Goal: Transaction & Acquisition: Purchase product/service

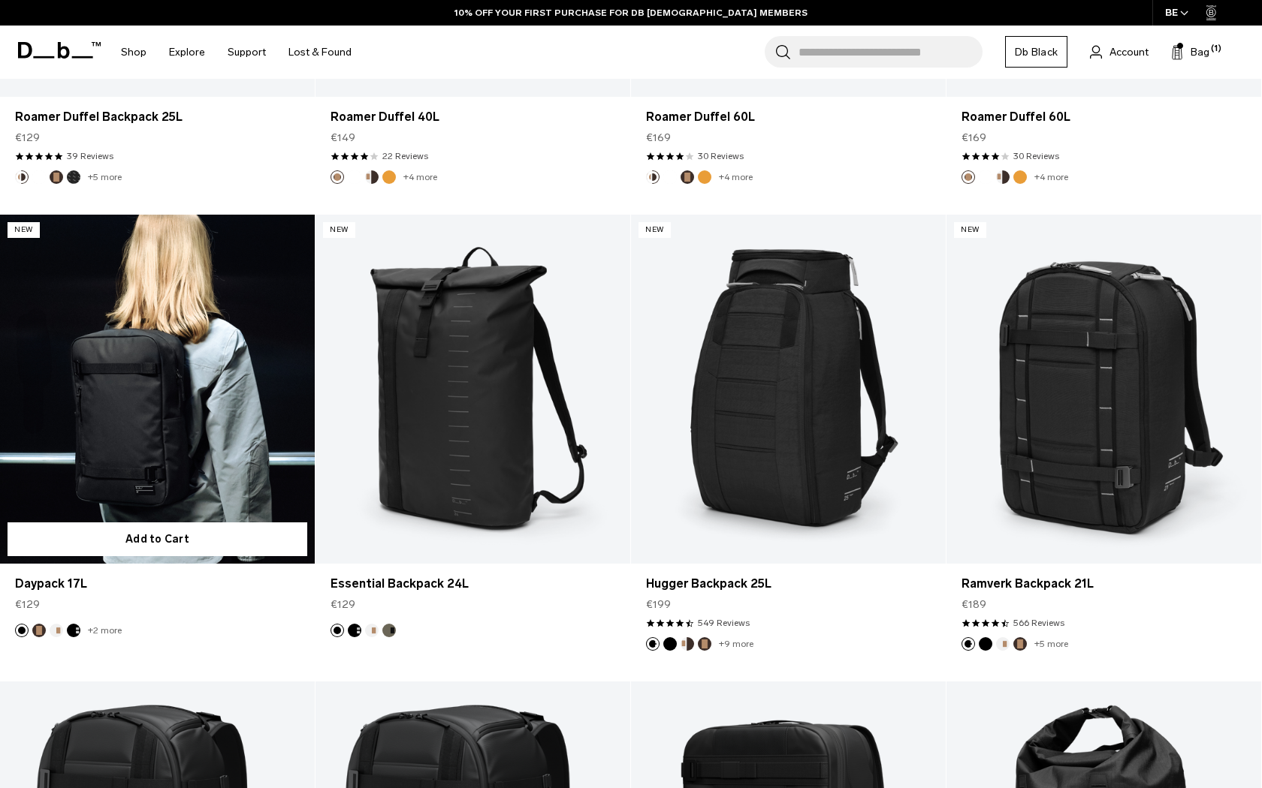
click at [152, 407] on link "Daypack 17L" at bounding box center [157, 390] width 315 height 350
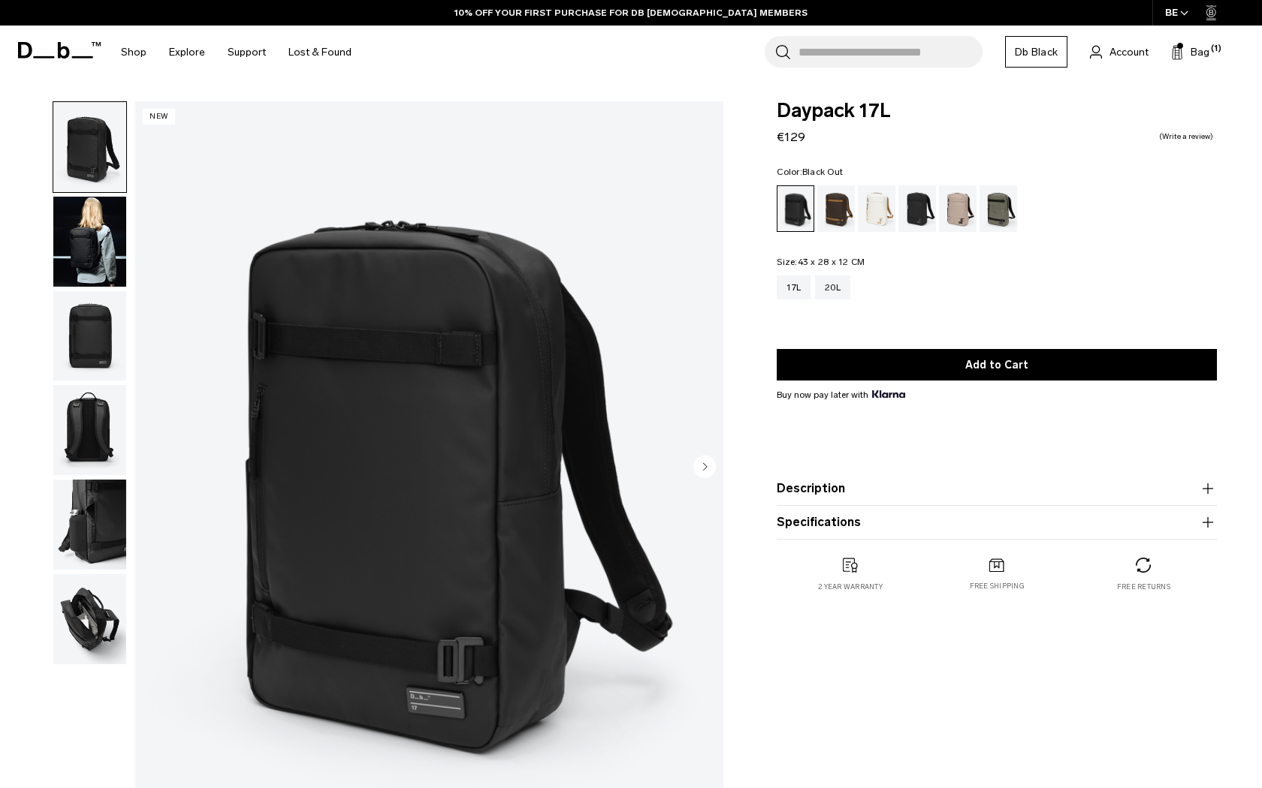
click at [69, 517] on img "button" at bounding box center [89, 525] width 73 height 90
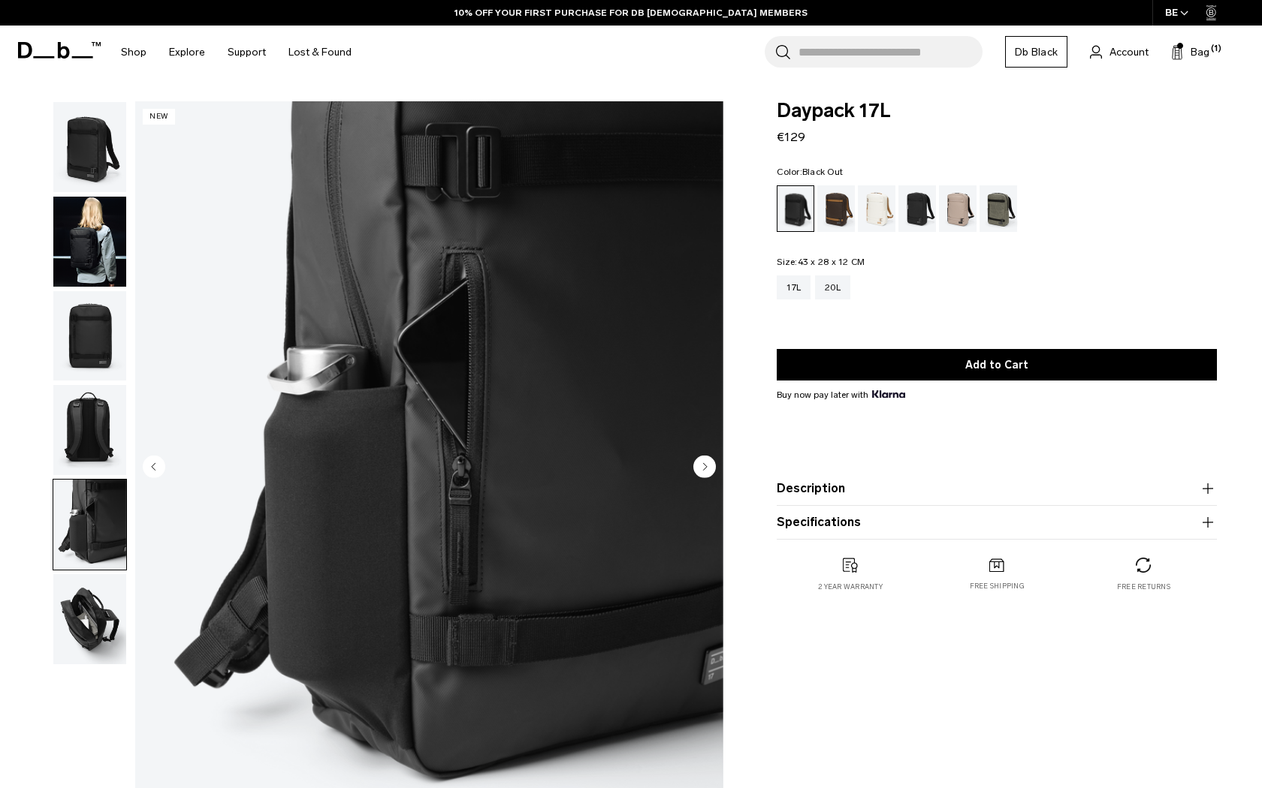
click at [76, 617] on img "button" at bounding box center [89, 619] width 73 height 90
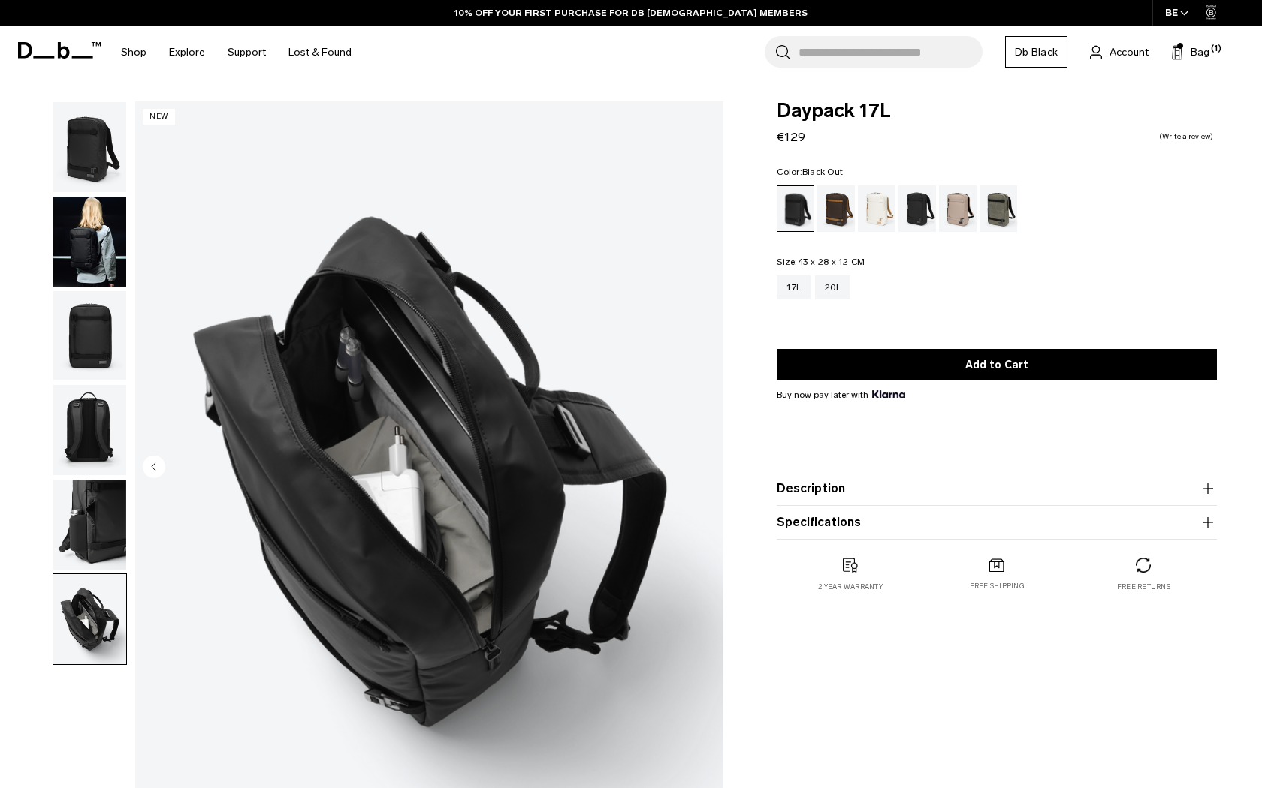
click at [73, 558] on img "button" at bounding box center [89, 525] width 73 height 90
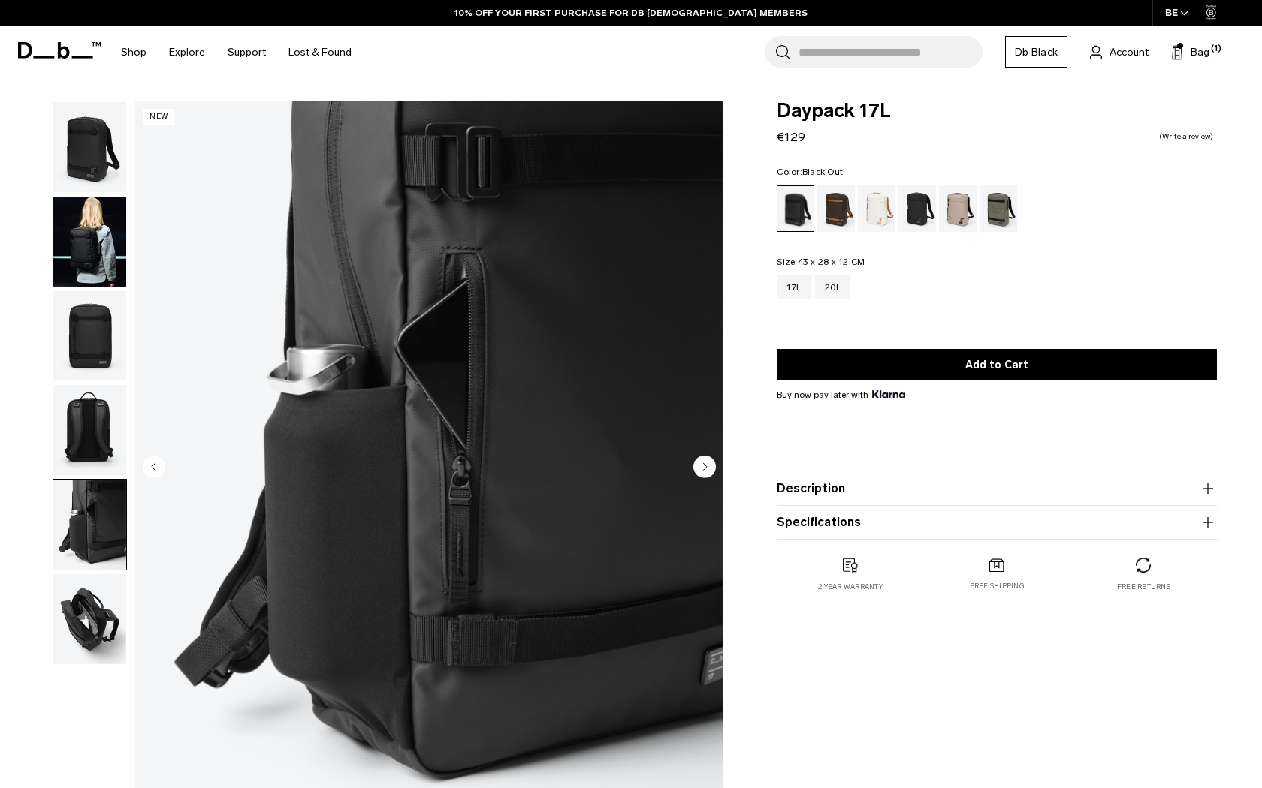
click at [84, 444] on img "button" at bounding box center [89, 430] width 73 height 90
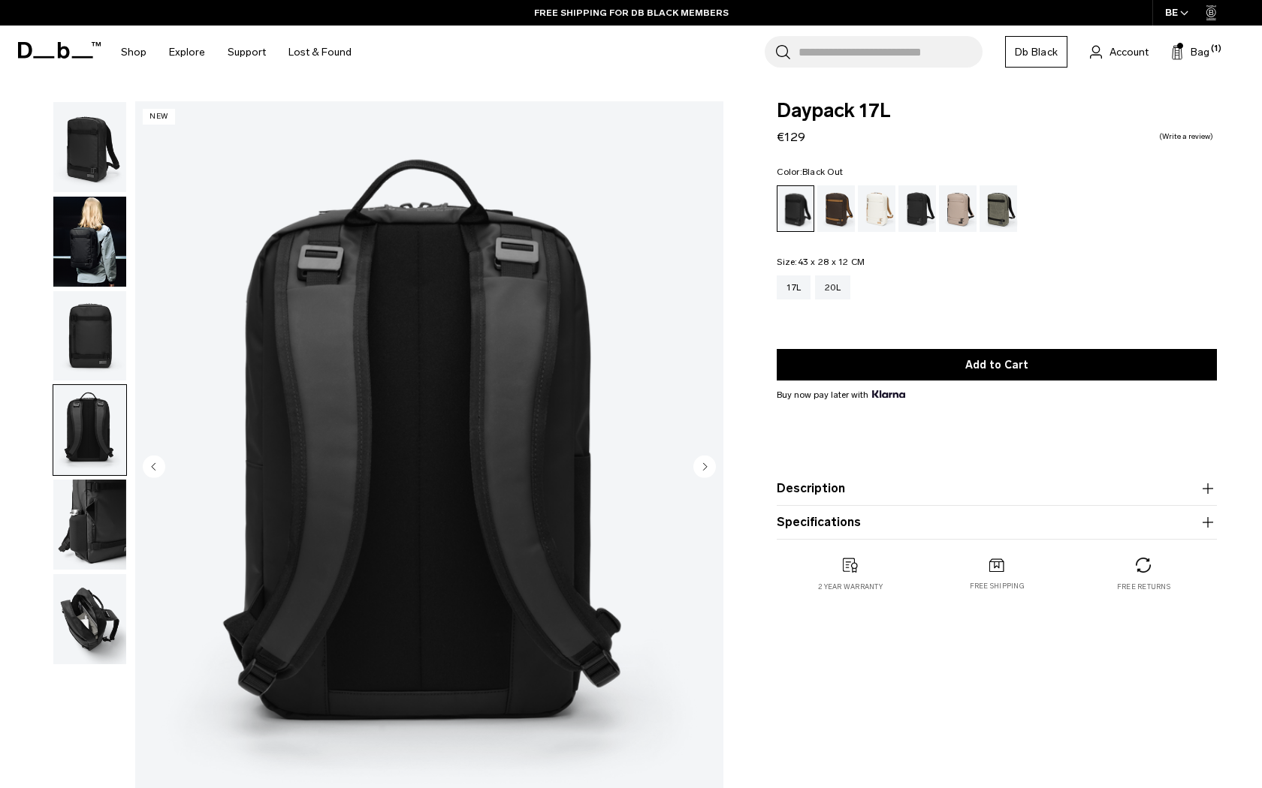
click at [83, 374] on img "button" at bounding box center [89, 336] width 73 height 90
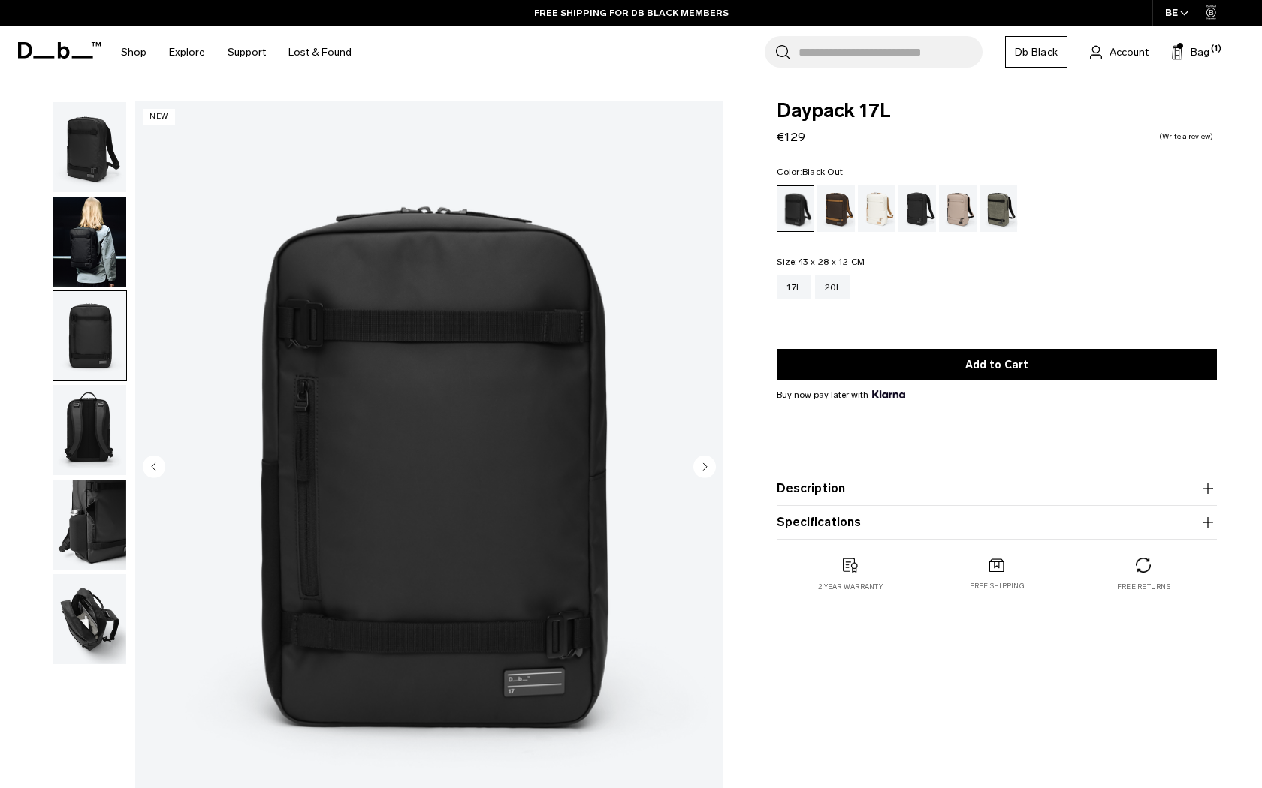
click at [88, 163] on img "button" at bounding box center [89, 147] width 73 height 90
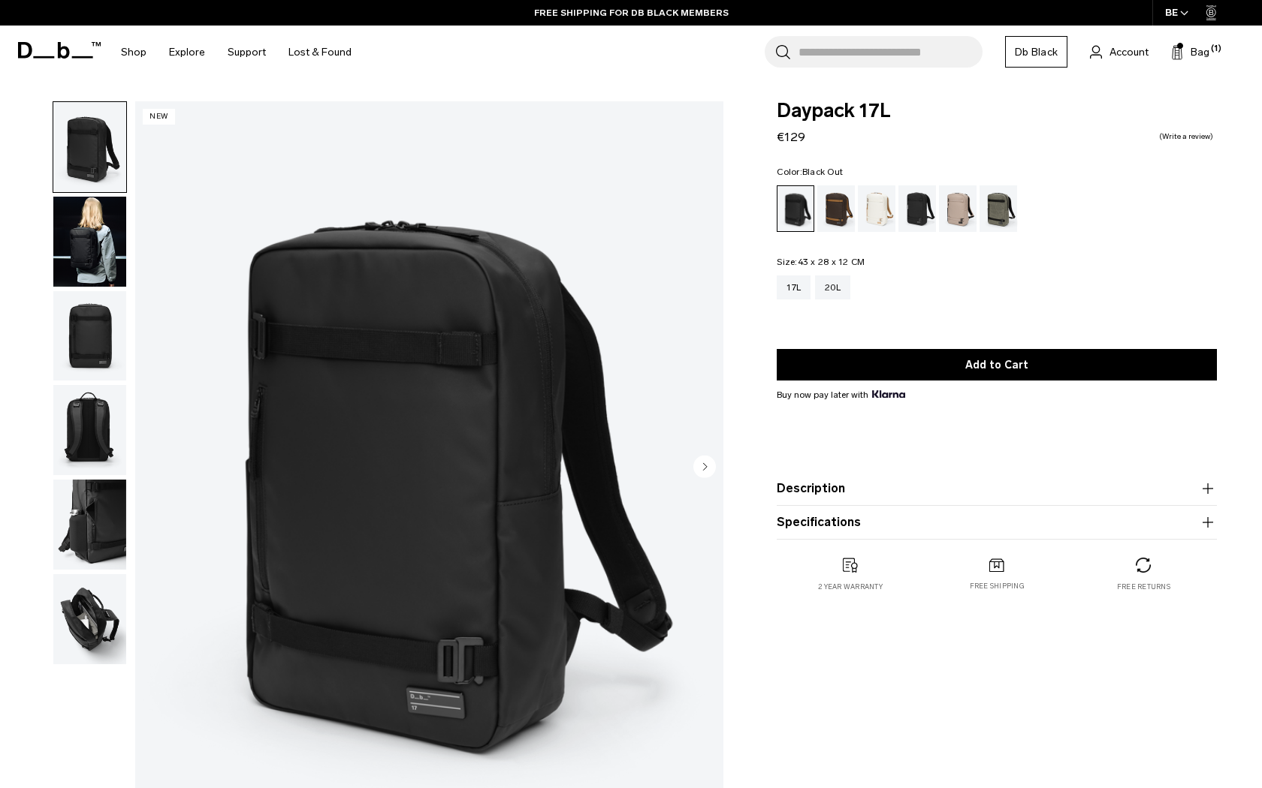
click at [84, 237] on img "button" at bounding box center [89, 242] width 73 height 90
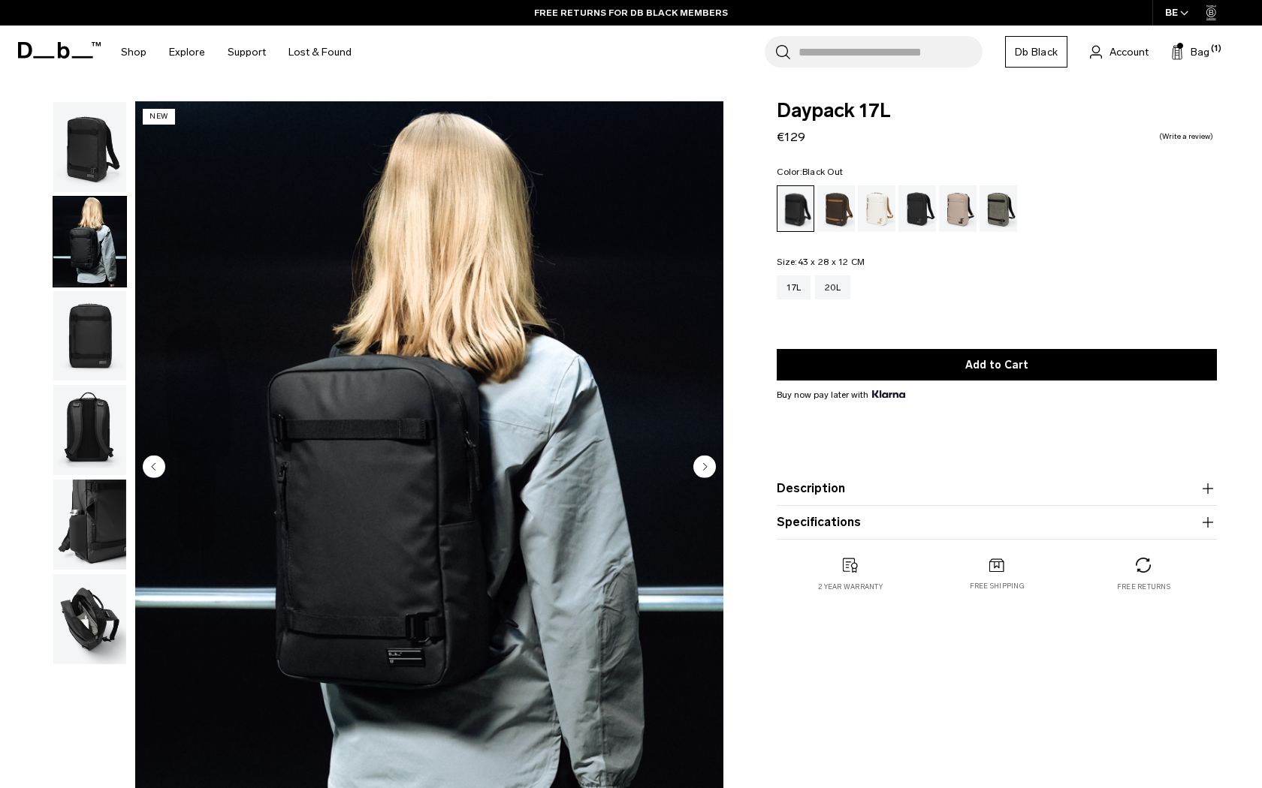
click at [97, 404] on img "button" at bounding box center [89, 430] width 73 height 90
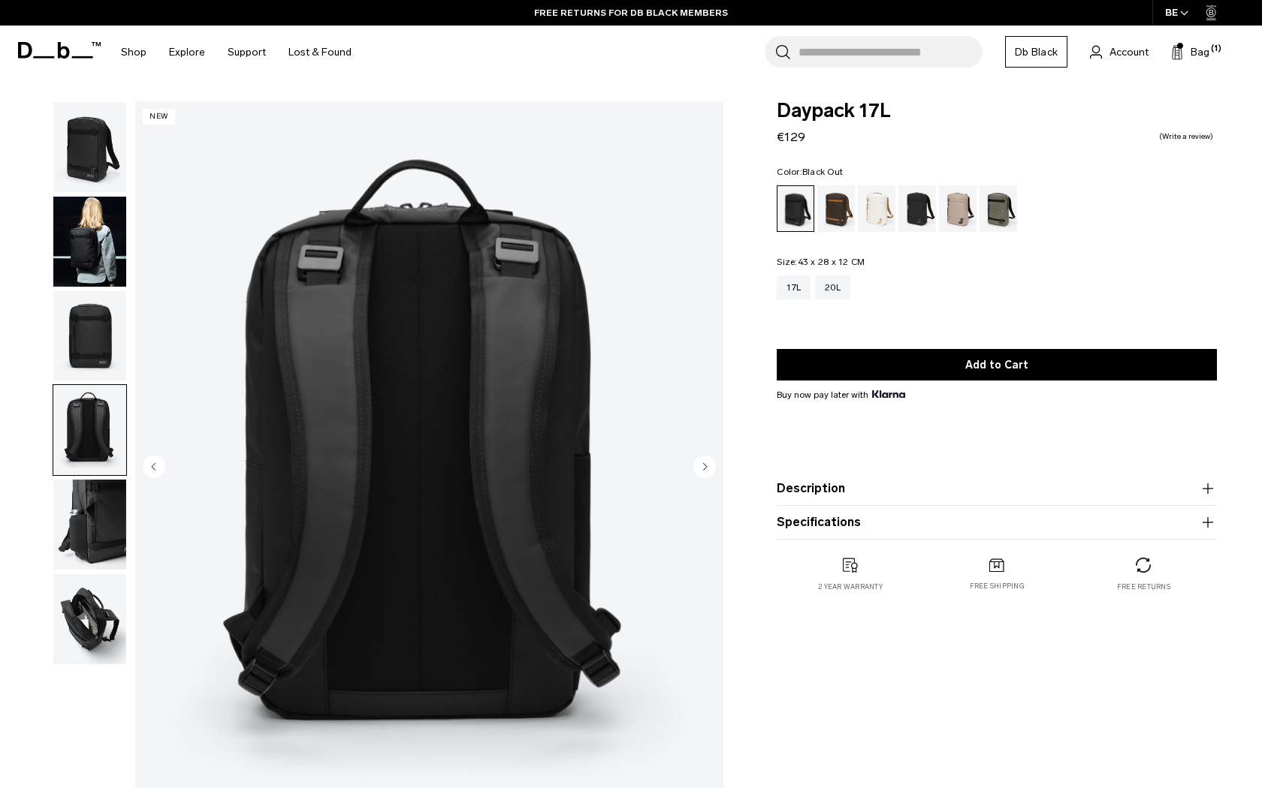
click at [100, 490] on img "button" at bounding box center [89, 525] width 73 height 90
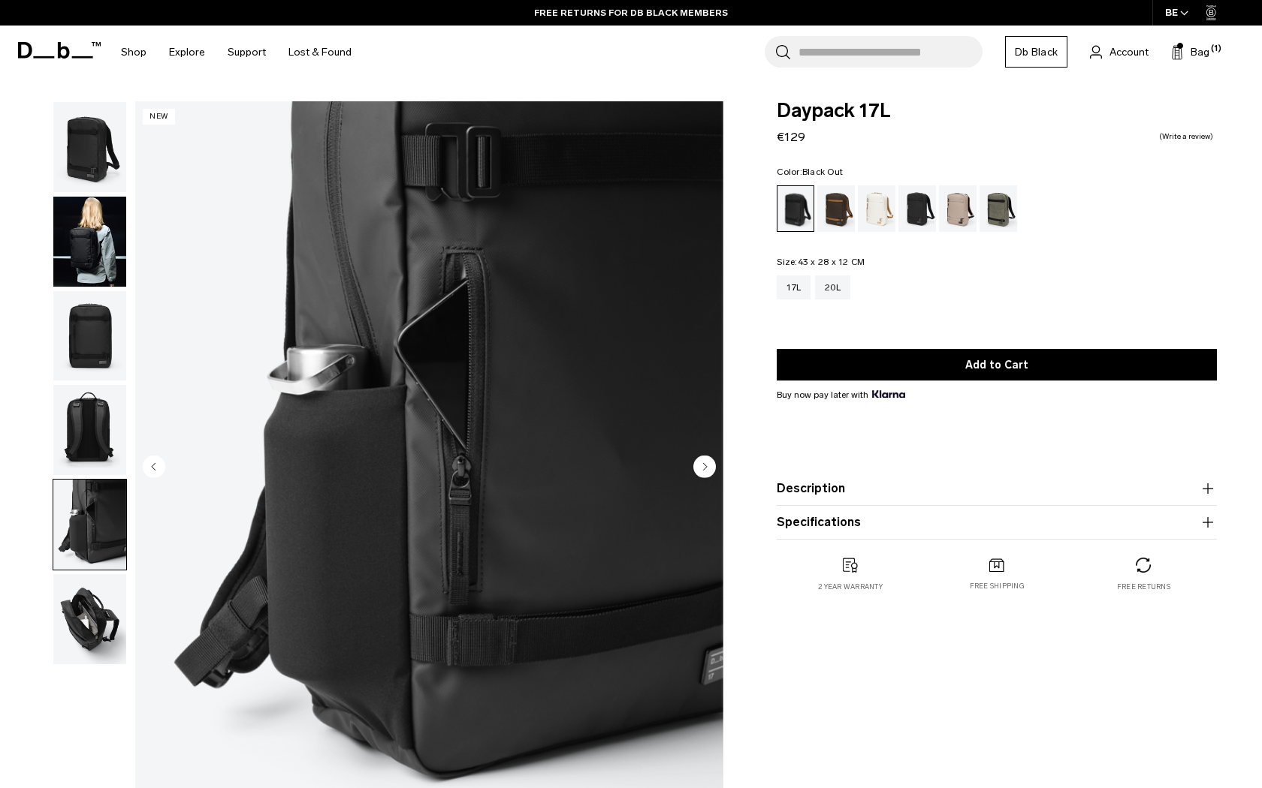
click at [71, 614] on img "button" at bounding box center [89, 619] width 73 height 90
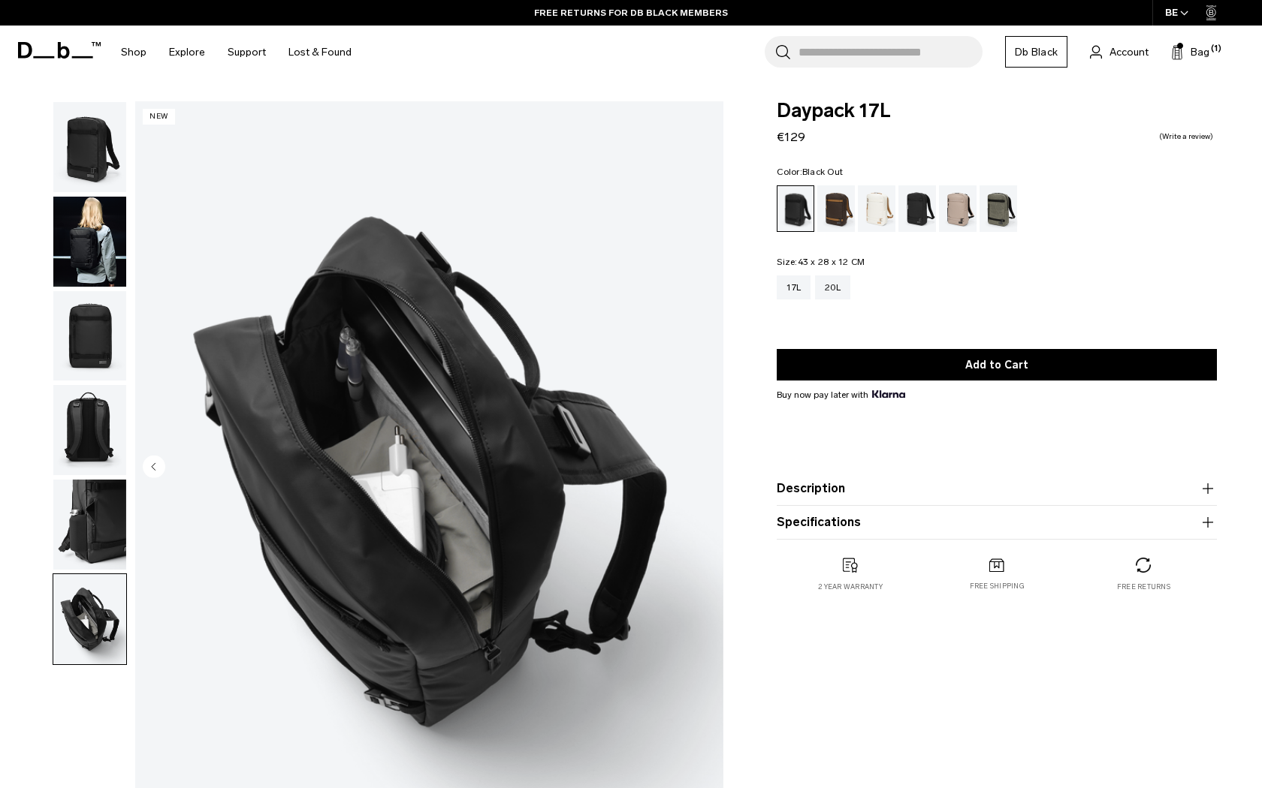
click at [102, 169] on img "button" at bounding box center [89, 147] width 73 height 90
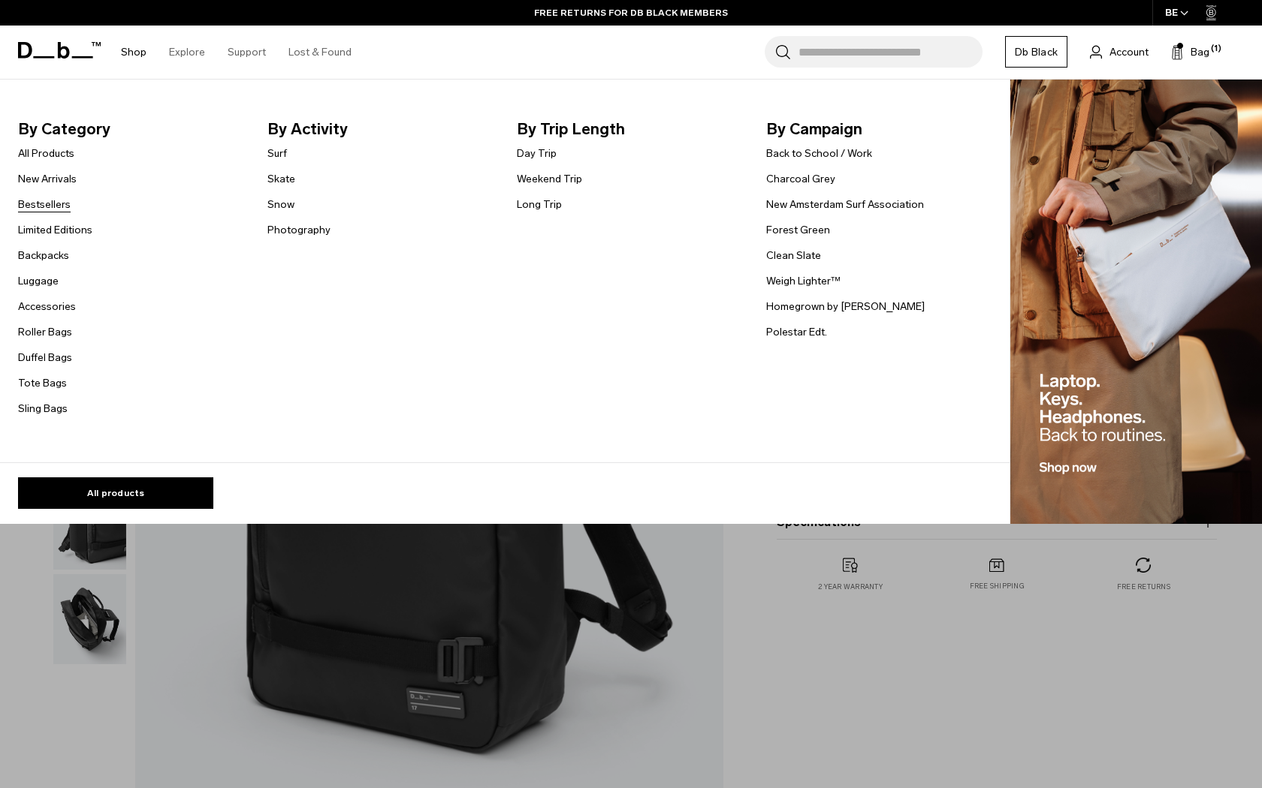
click at [46, 211] on link "Bestsellers" at bounding box center [44, 205] width 53 height 16
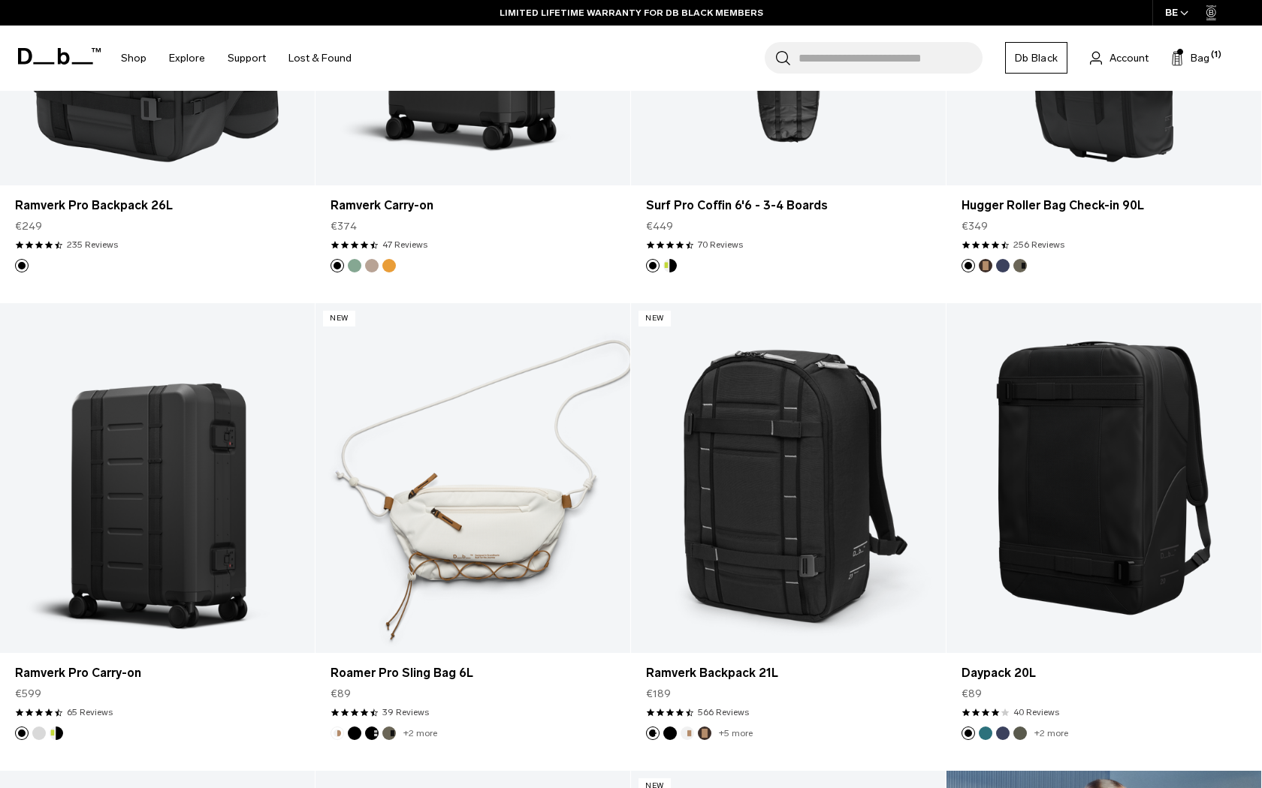
scroll to position [2579, 0]
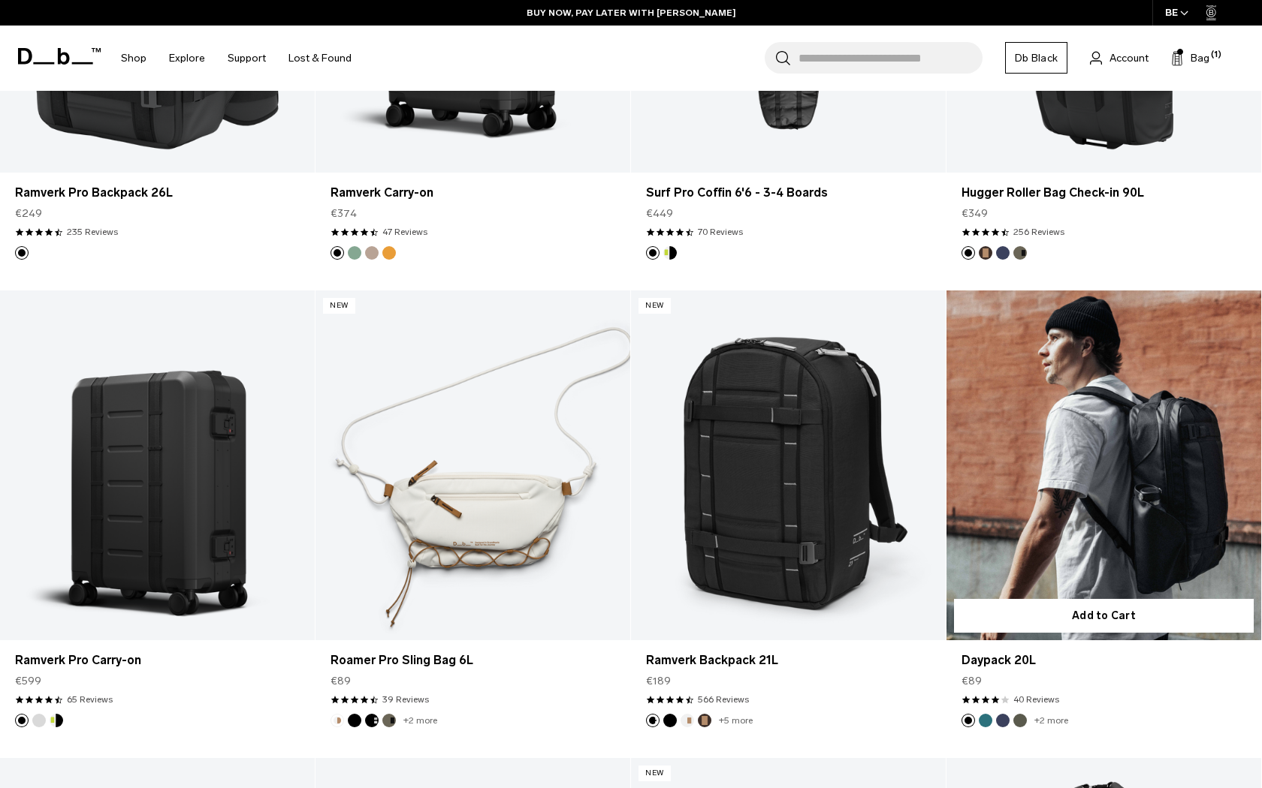
click at [1072, 405] on link "Daypack 20L" at bounding box center [1103, 466] width 315 height 350
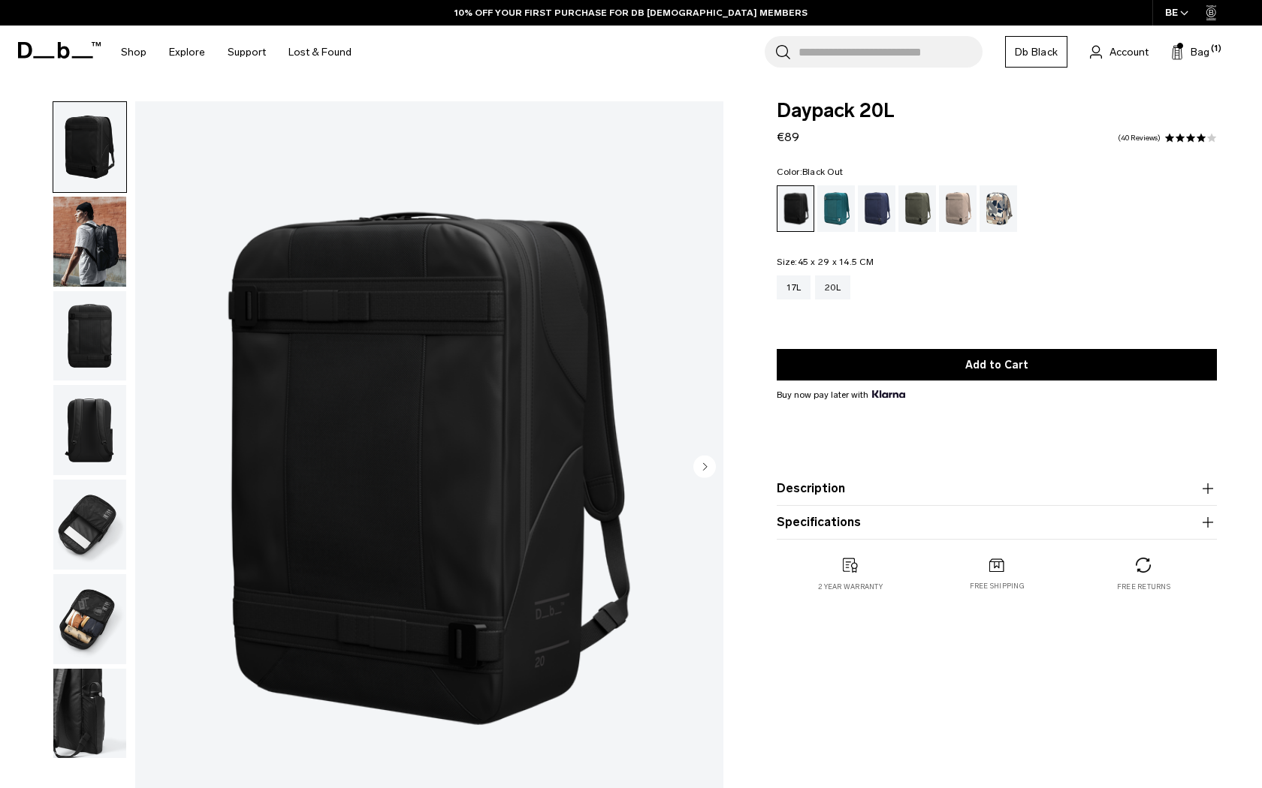
click at [61, 247] on img "button" at bounding box center [89, 242] width 73 height 90
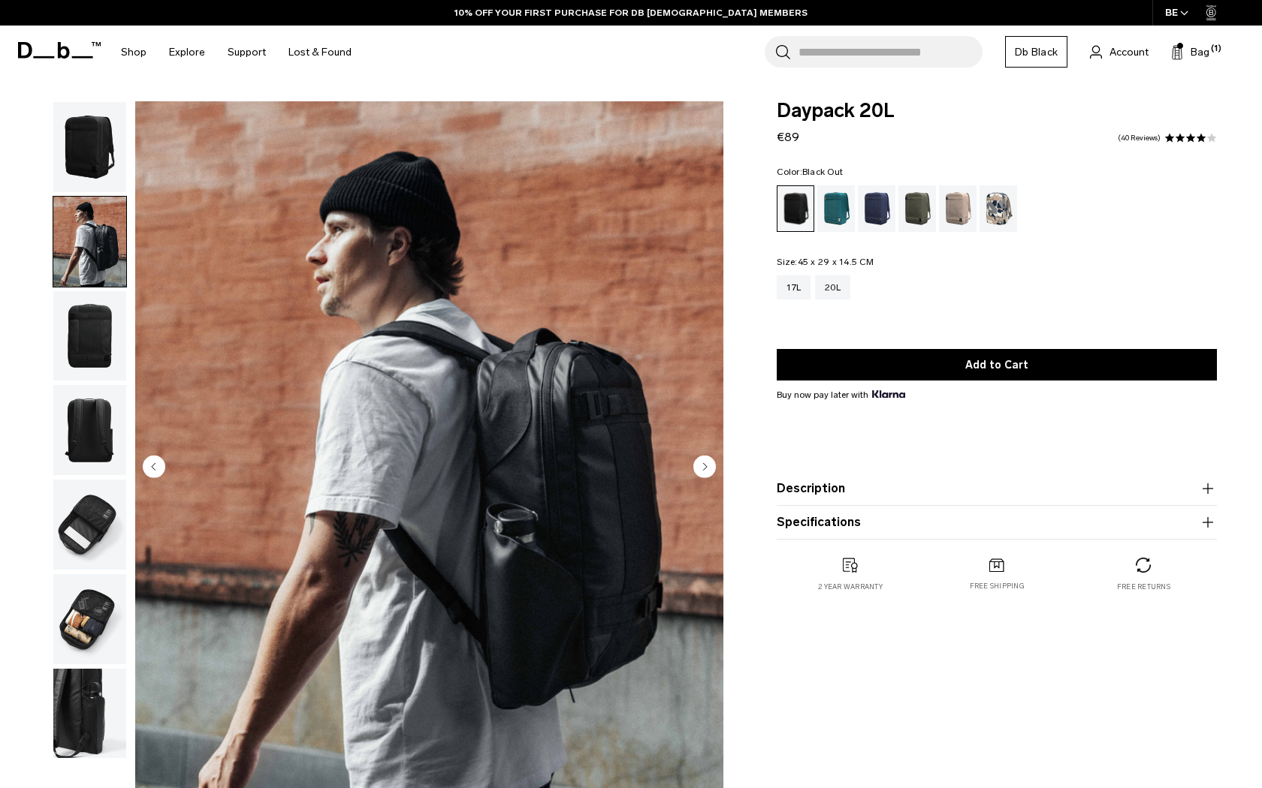
click at [74, 152] on img "button" at bounding box center [89, 147] width 73 height 90
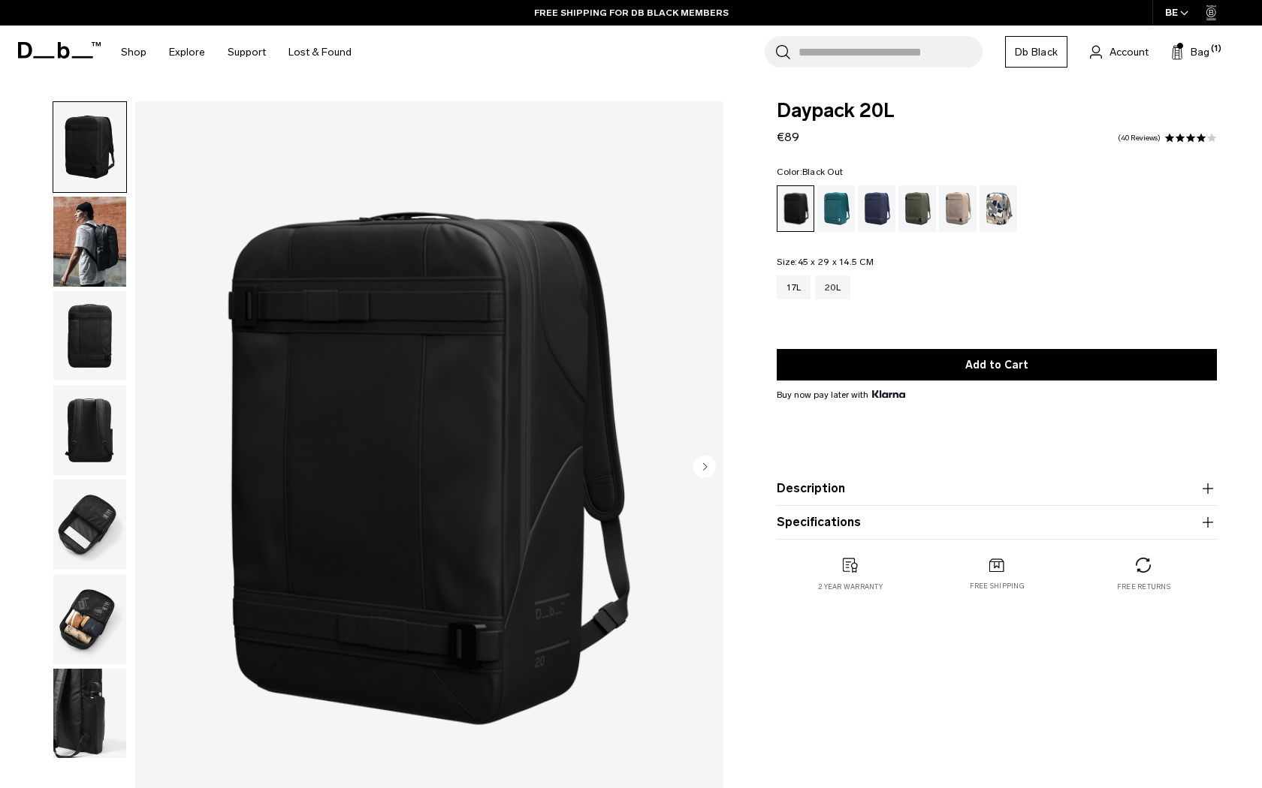
click at [82, 637] on img "button" at bounding box center [89, 619] width 73 height 90
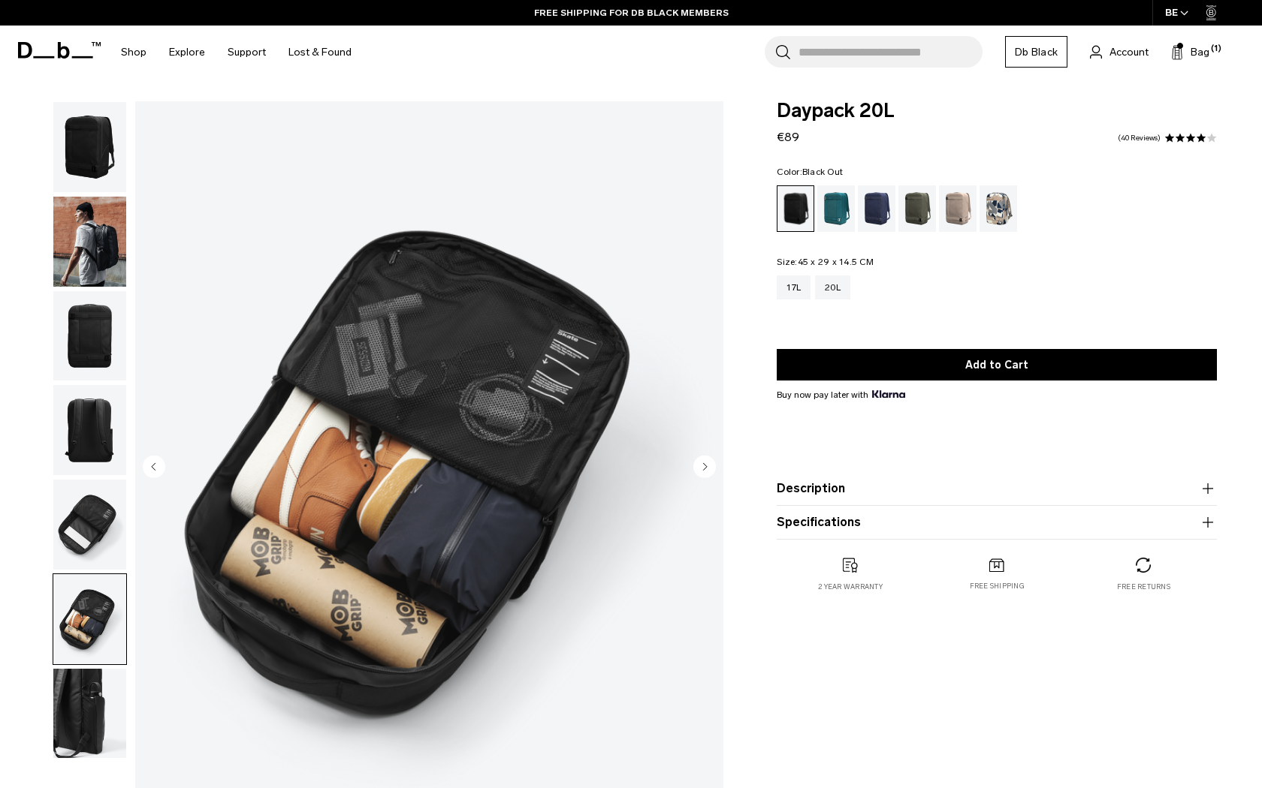
click at [80, 705] on img "button" at bounding box center [89, 714] width 73 height 90
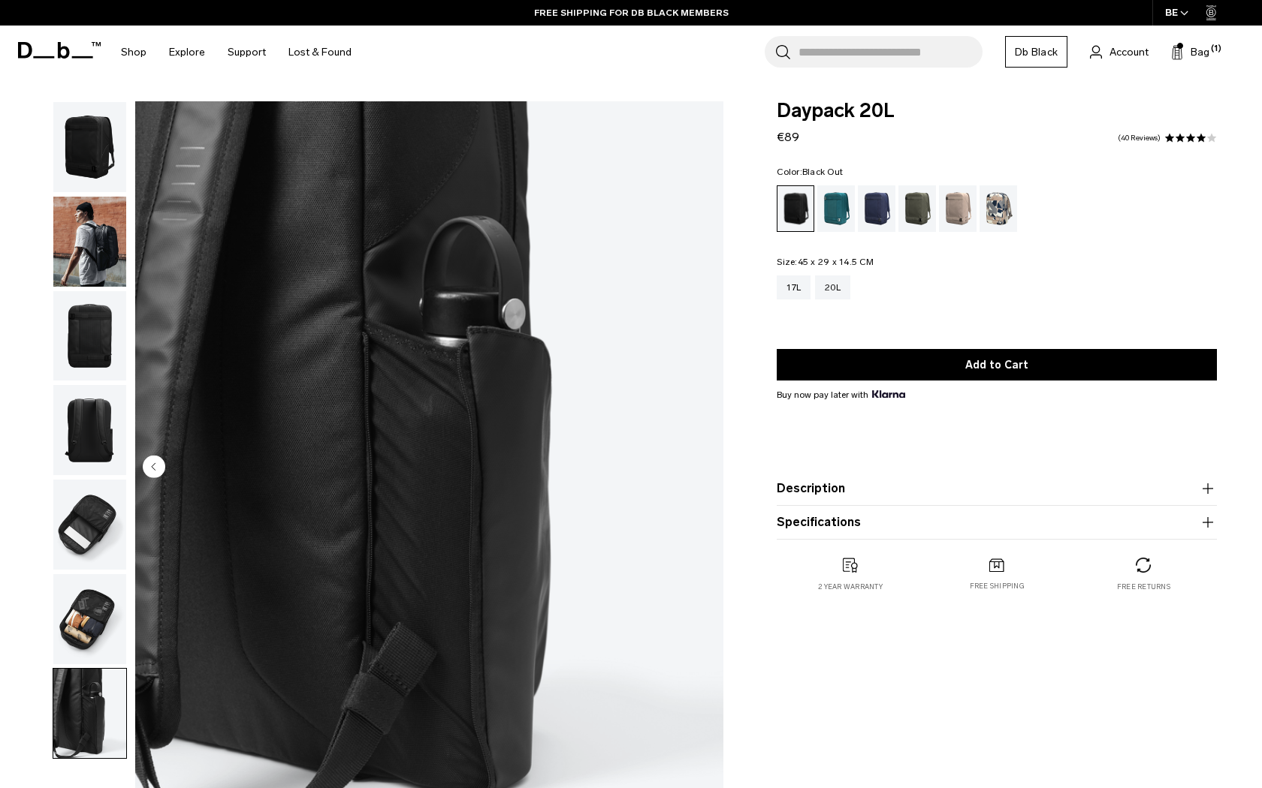
click at [76, 589] on img "button" at bounding box center [89, 619] width 73 height 90
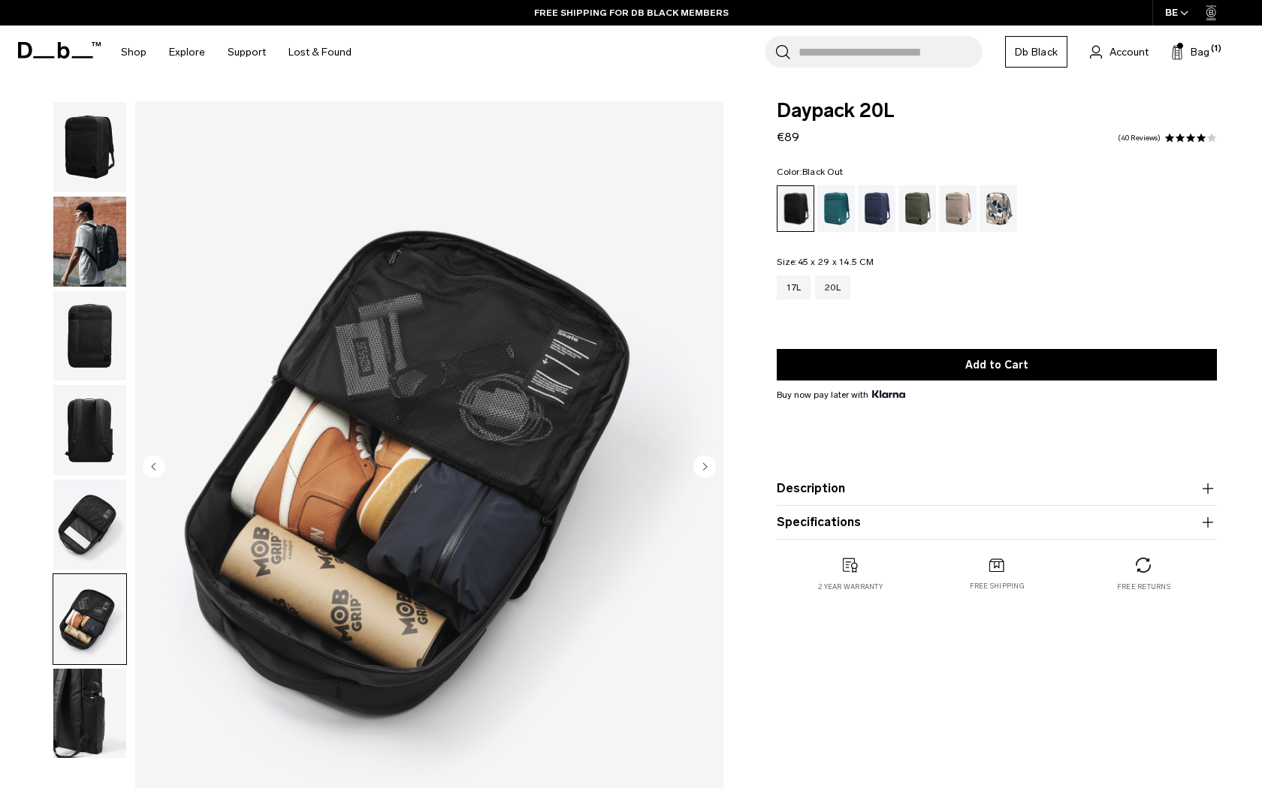
click at [71, 520] on img "button" at bounding box center [89, 525] width 73 height 90
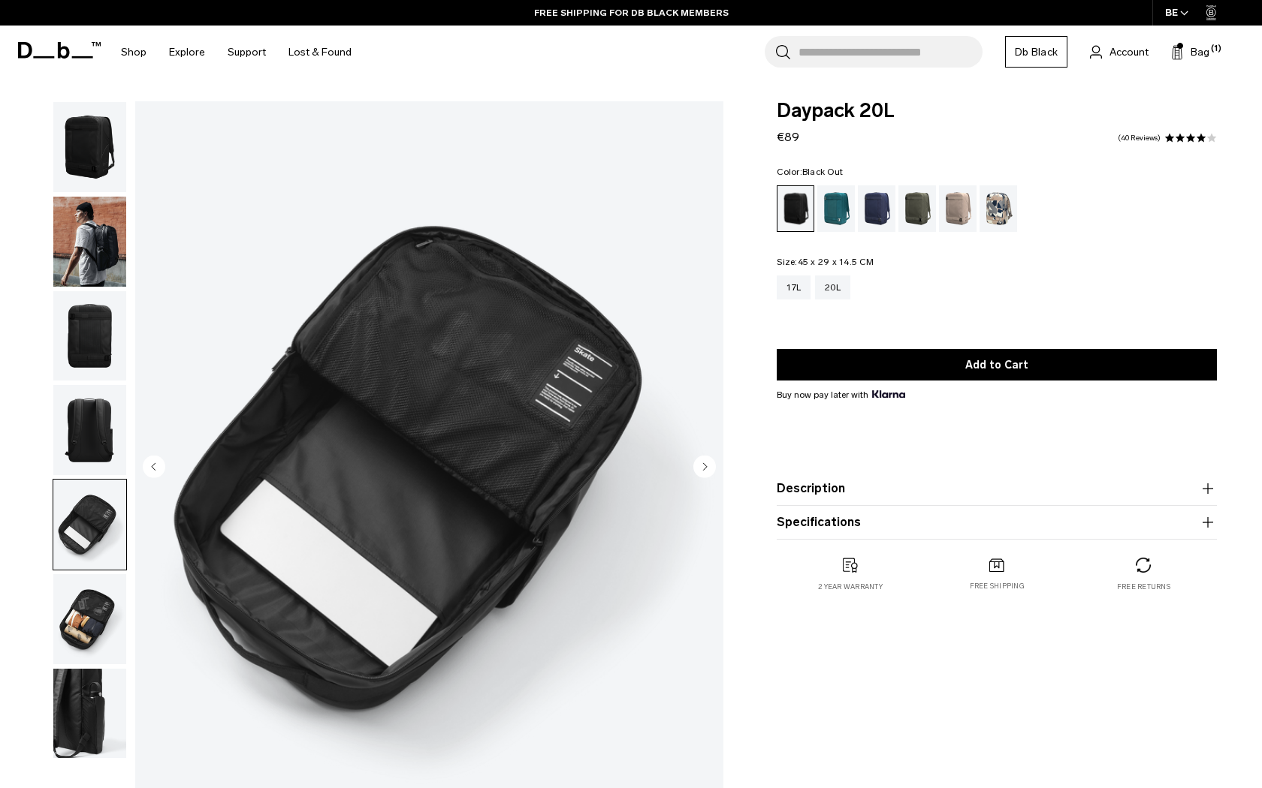
click at [71, 441] on img "button" at bounding box center [89, 430] width 73 height 90
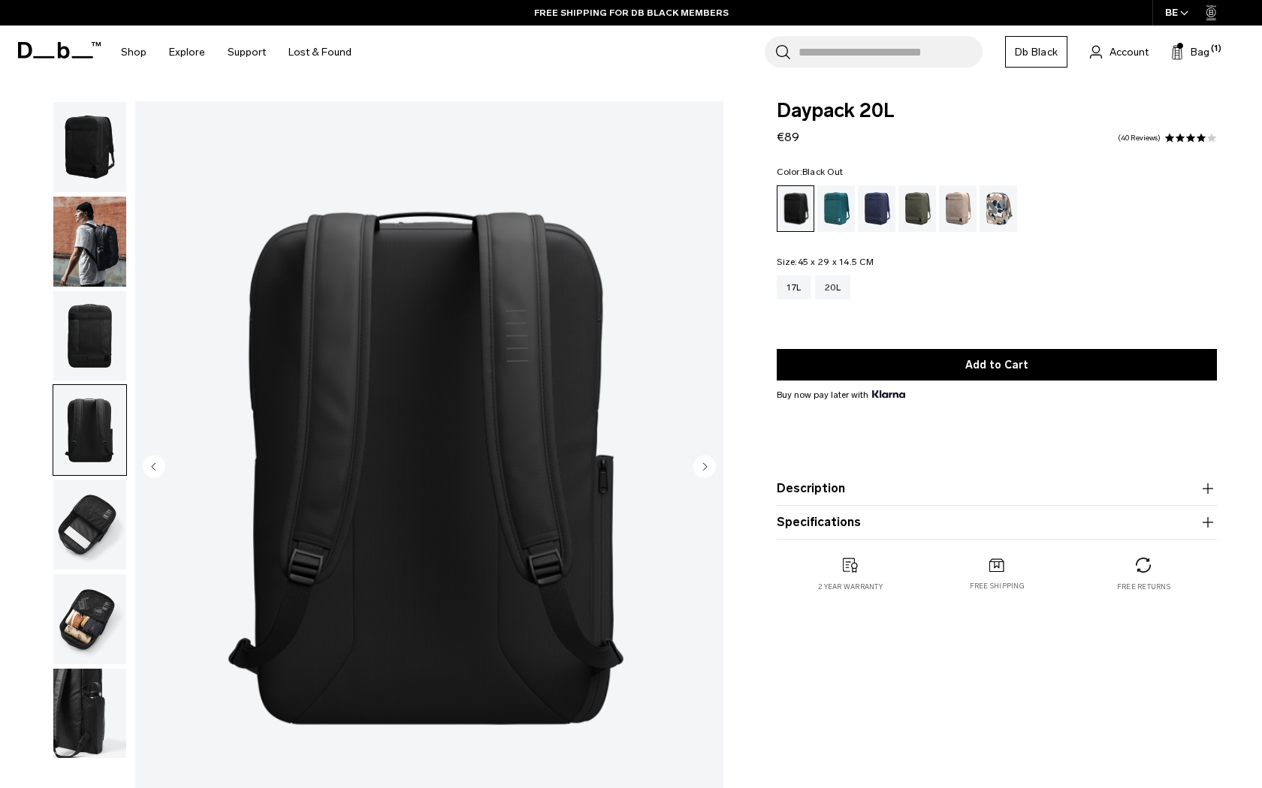
click at [67, 369] on img "button" at bounding box center [89, 336] width 73 height 90
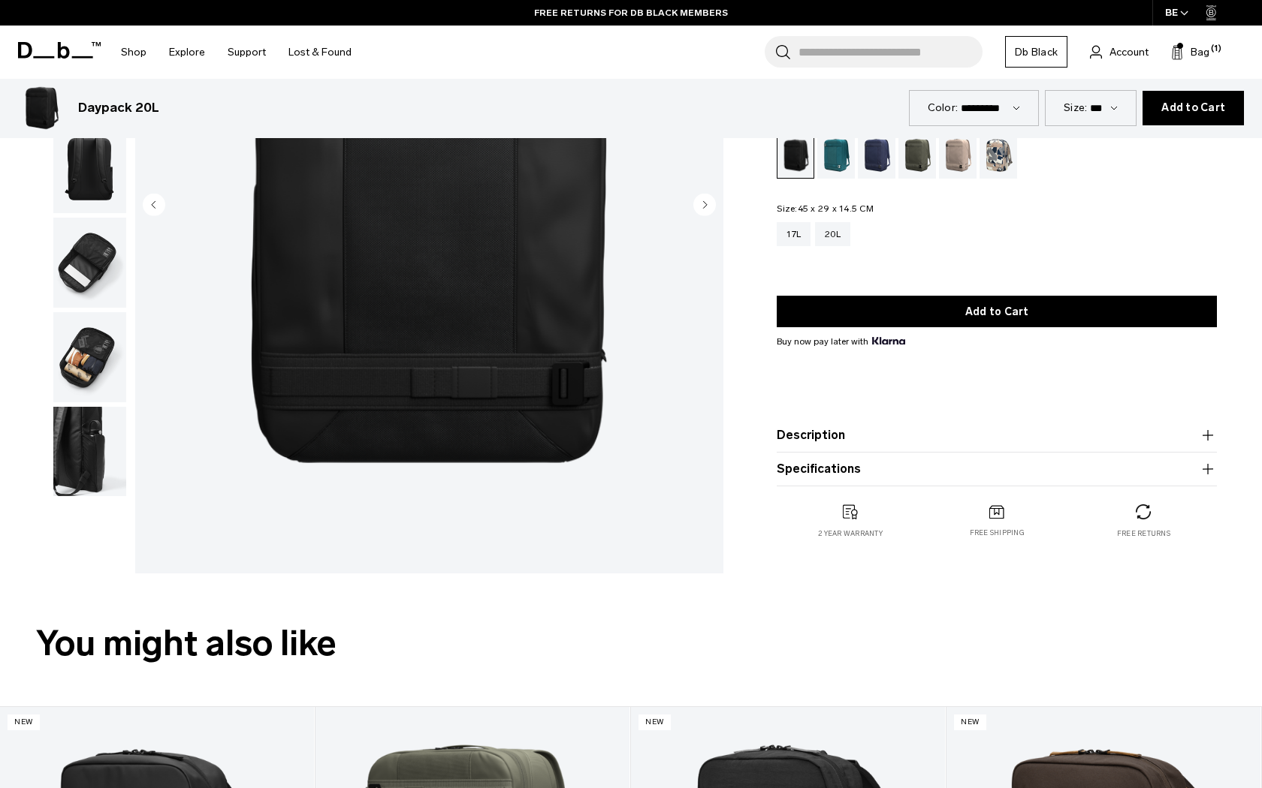
scroll to position [870, 0]
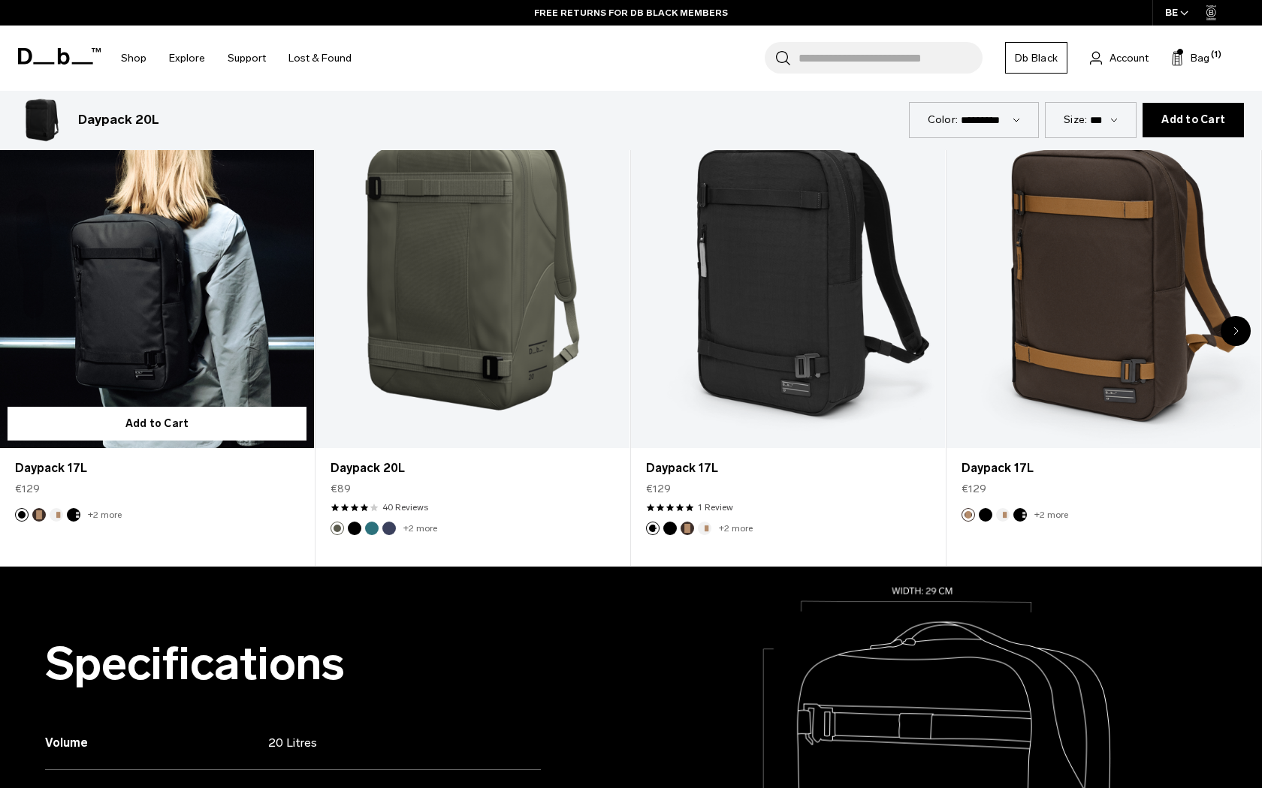
click at [255, 319] on link "Daypack 17L" at bounding box center [157, 274] width 314 height 348
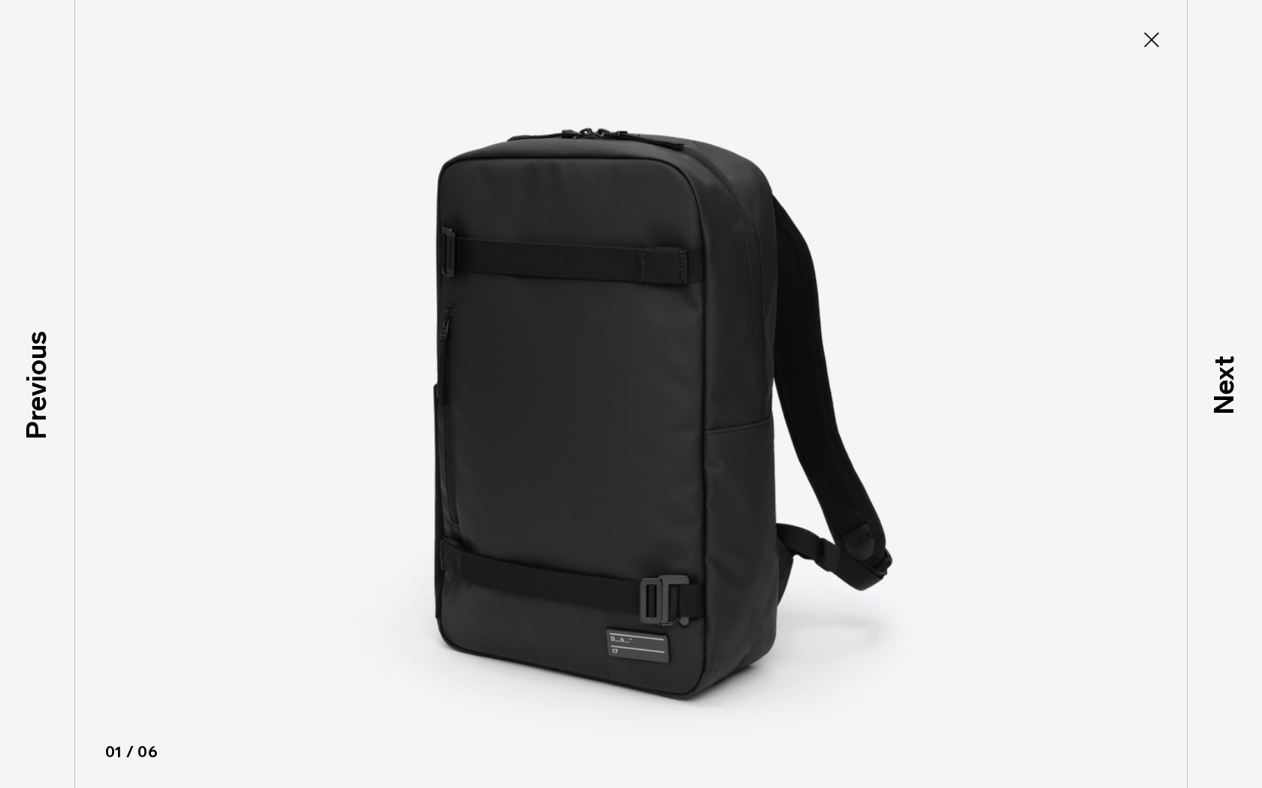
click at [548, 455] on img at bounding box center [631, 394] width 676 height 788
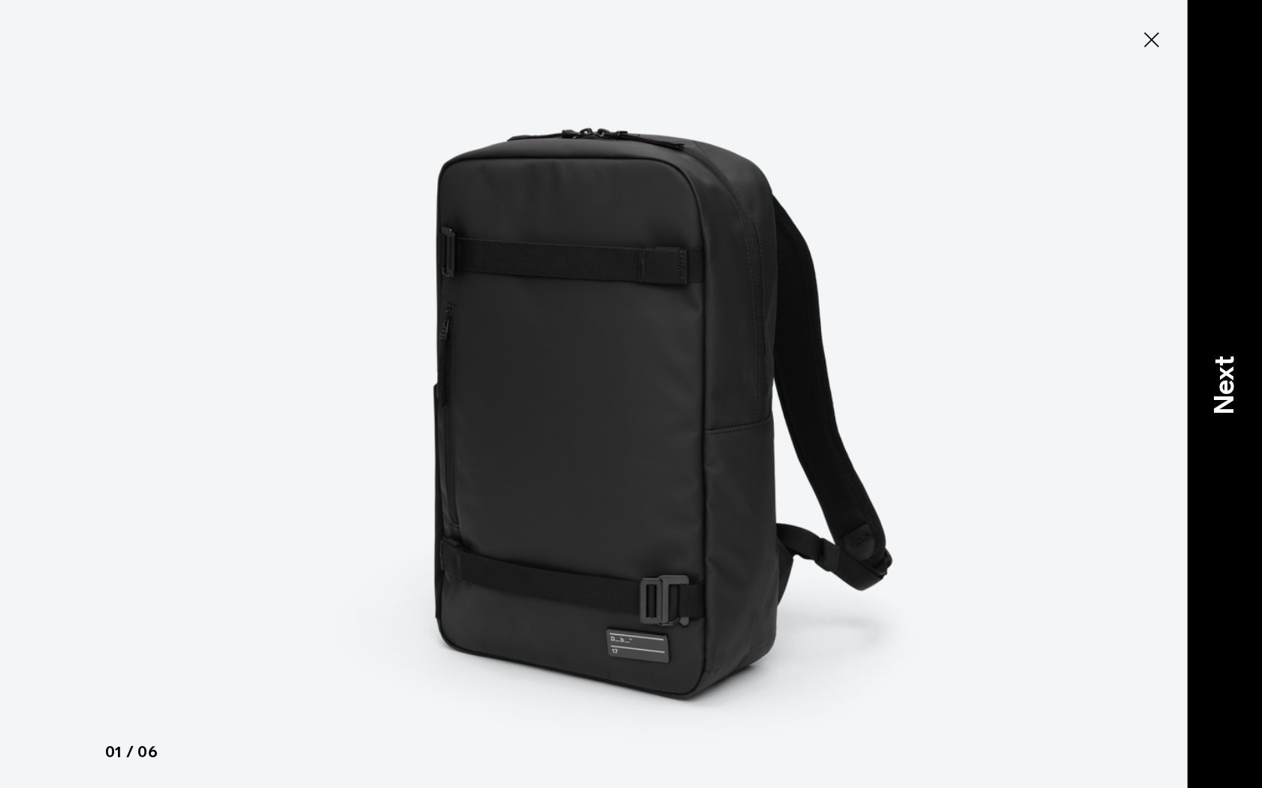
click at [1210, 399] on p "Next" at bounding box center [1224, 384] width 41 height 59
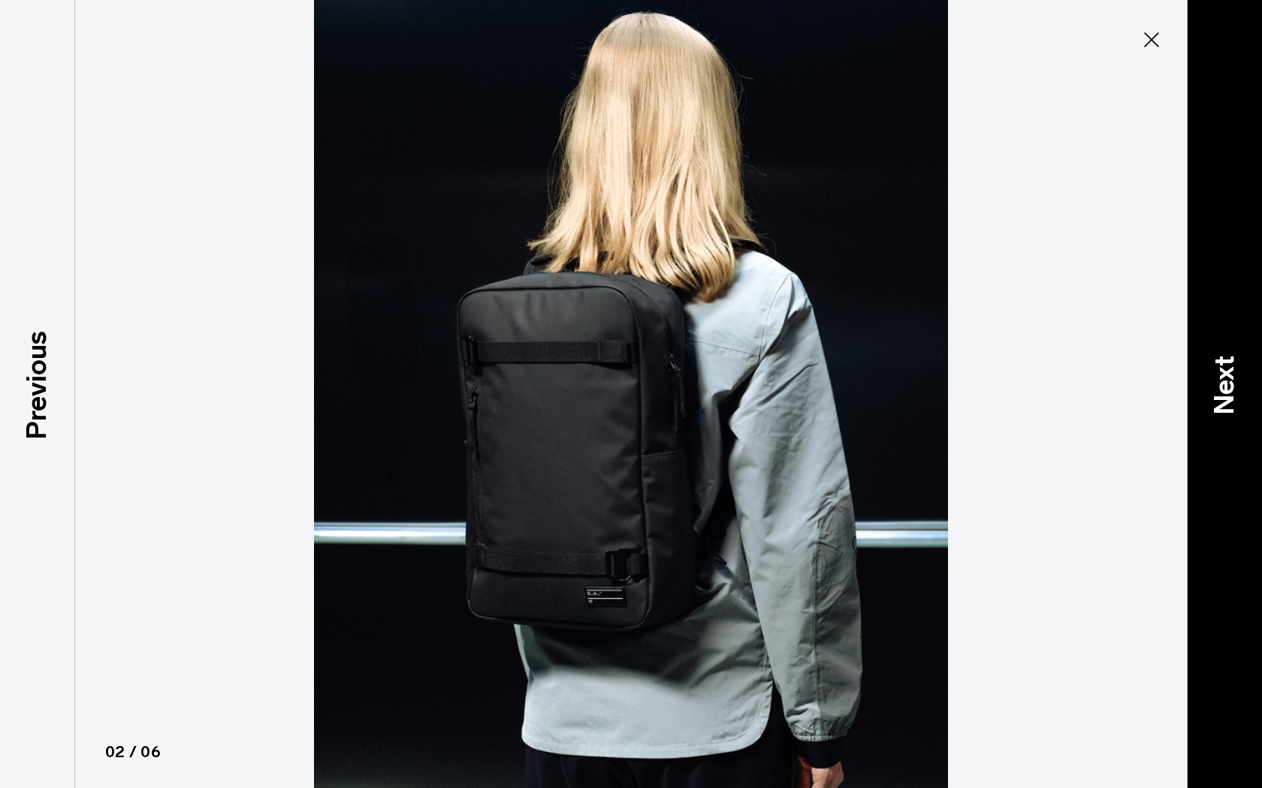
click at [1210, 399] on p "Next" at bounding box center [1224, 384] width 41 height 59
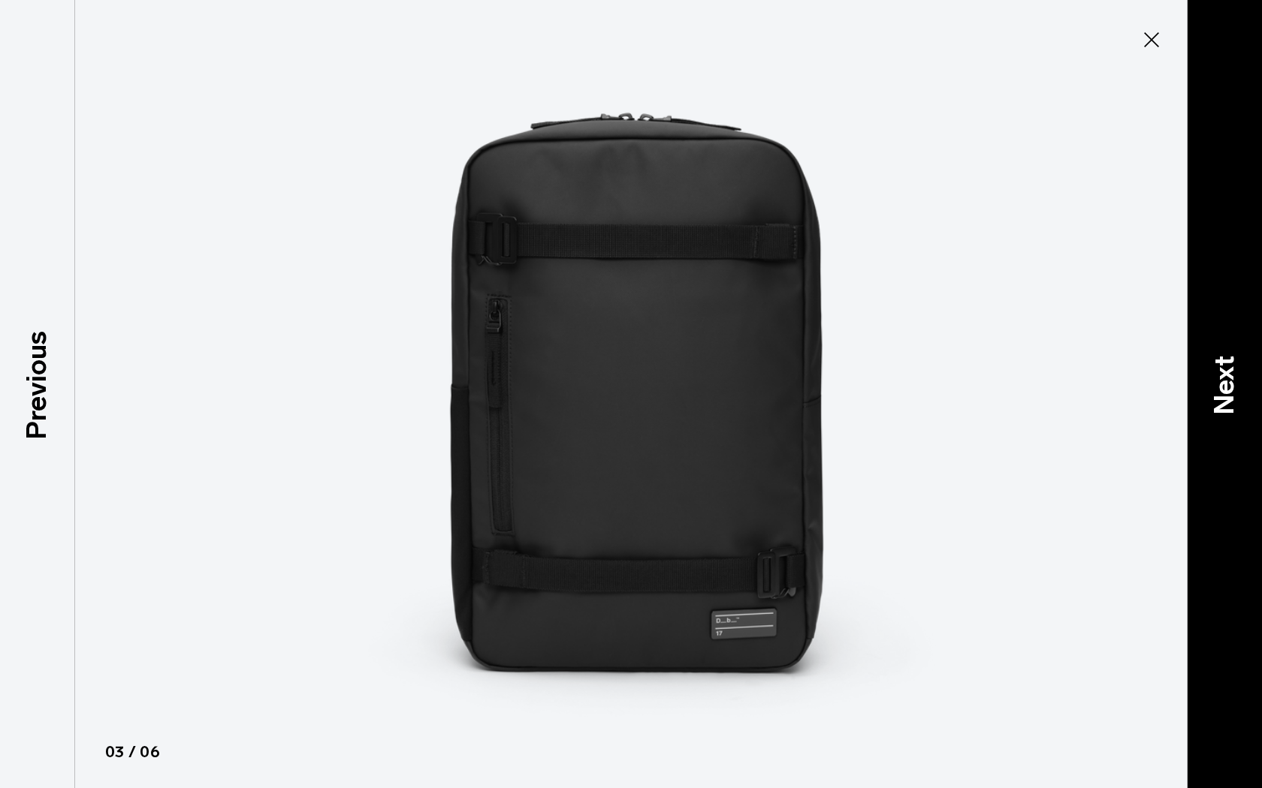
click at [1210, 399] on p "Next" at bounding box center [1224, 384] width 41 height 59
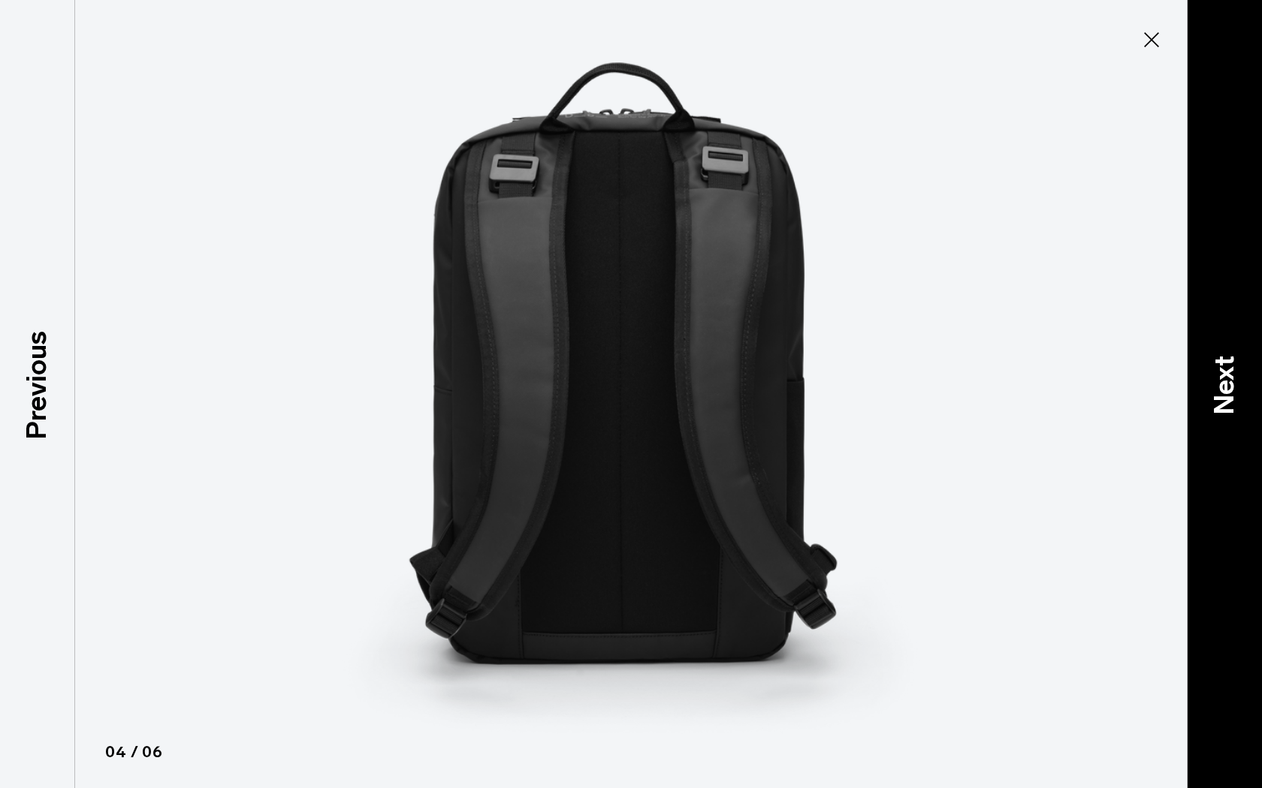
click at [1210, 399] on p "Next" at bounding box center [1224, 384] width 41 height 59
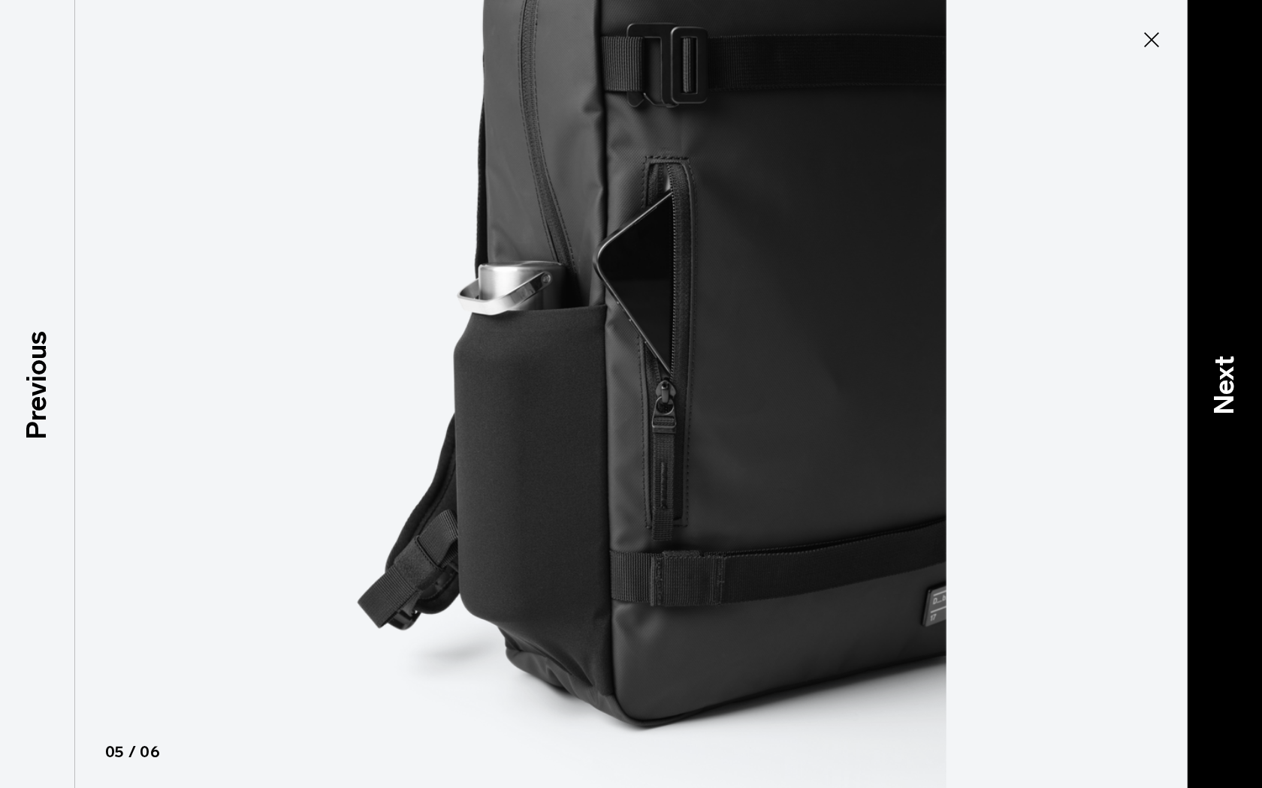
click at [1210, 400] on p "Next" at bounding box center [1224, 384] width 41 height 59
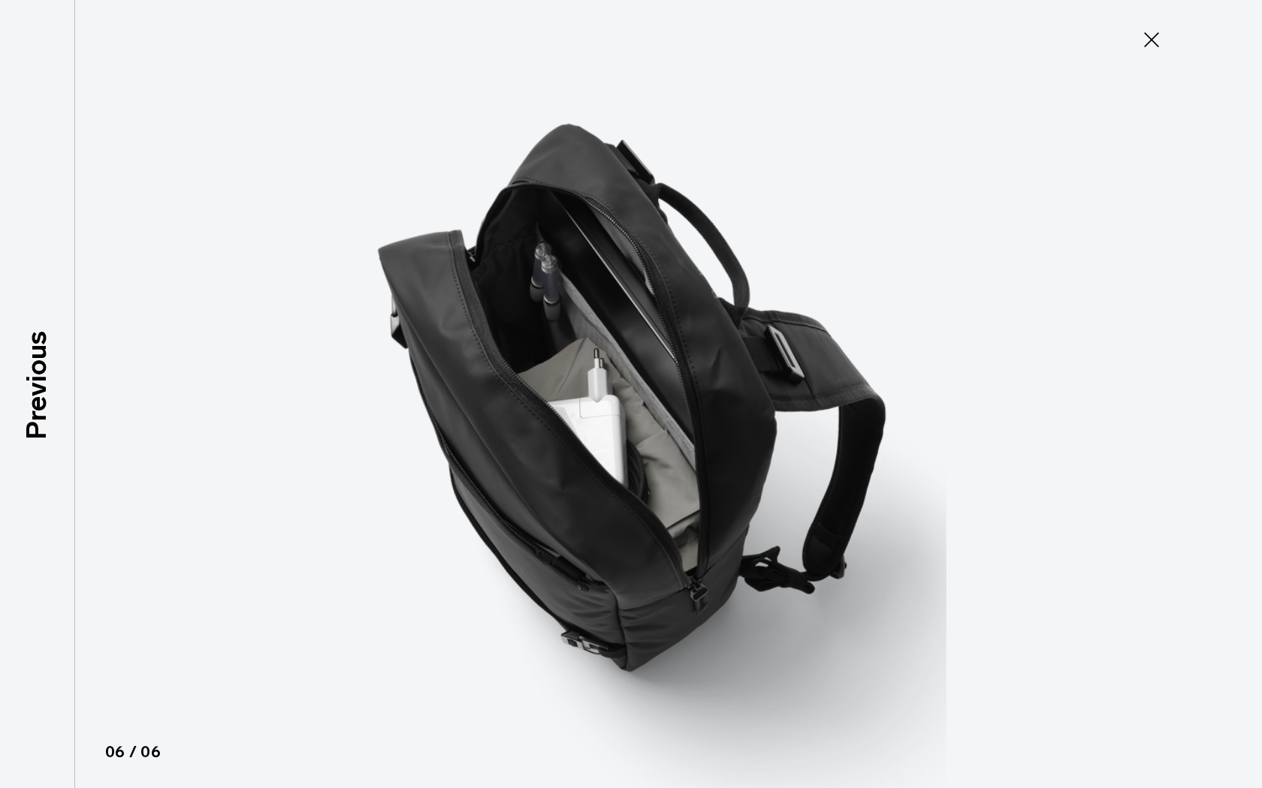
click at [1151, 45] on icon at bounding box center [1151, 40] width 24 height 24
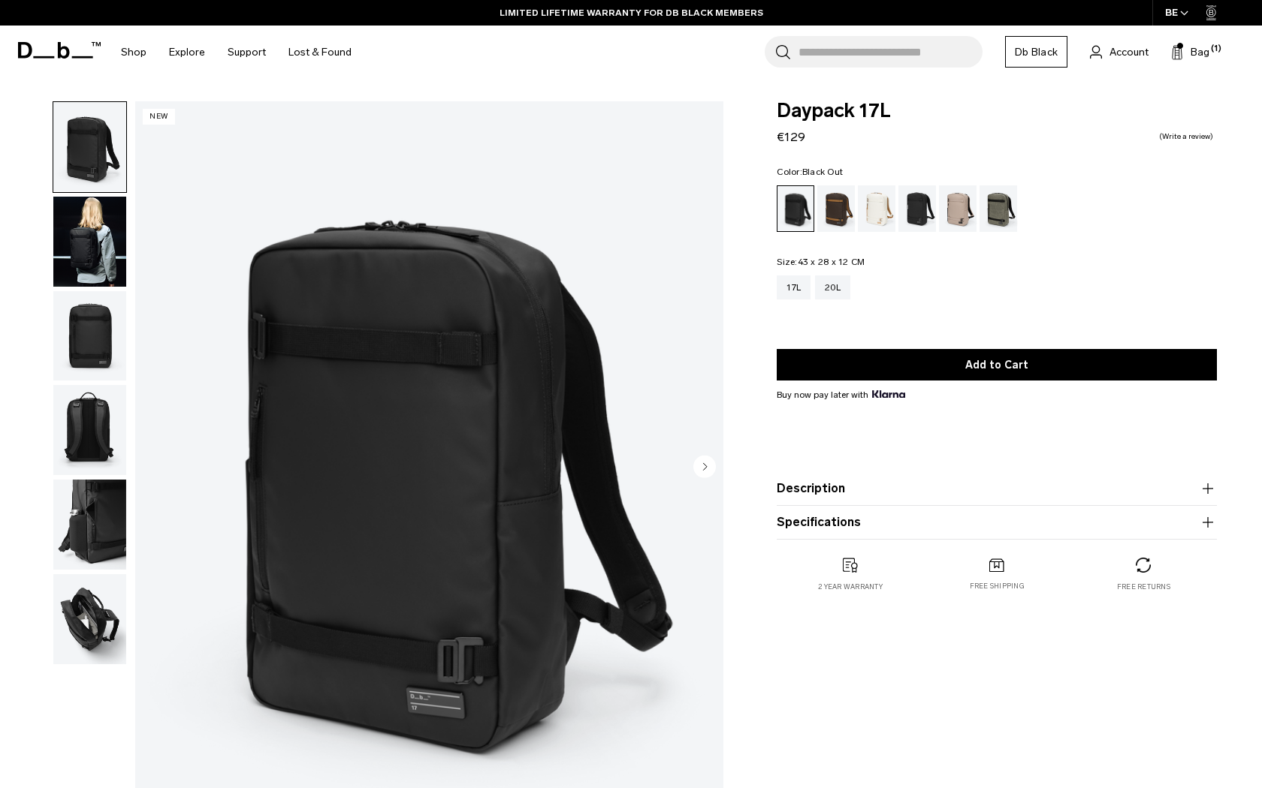
click at [379, 388] on img "1 / 6" at bounding box center [429, 468] width 588 height 734
click at [89, 253] on img "button" at bounding box center [89, 242] width 73 height 90
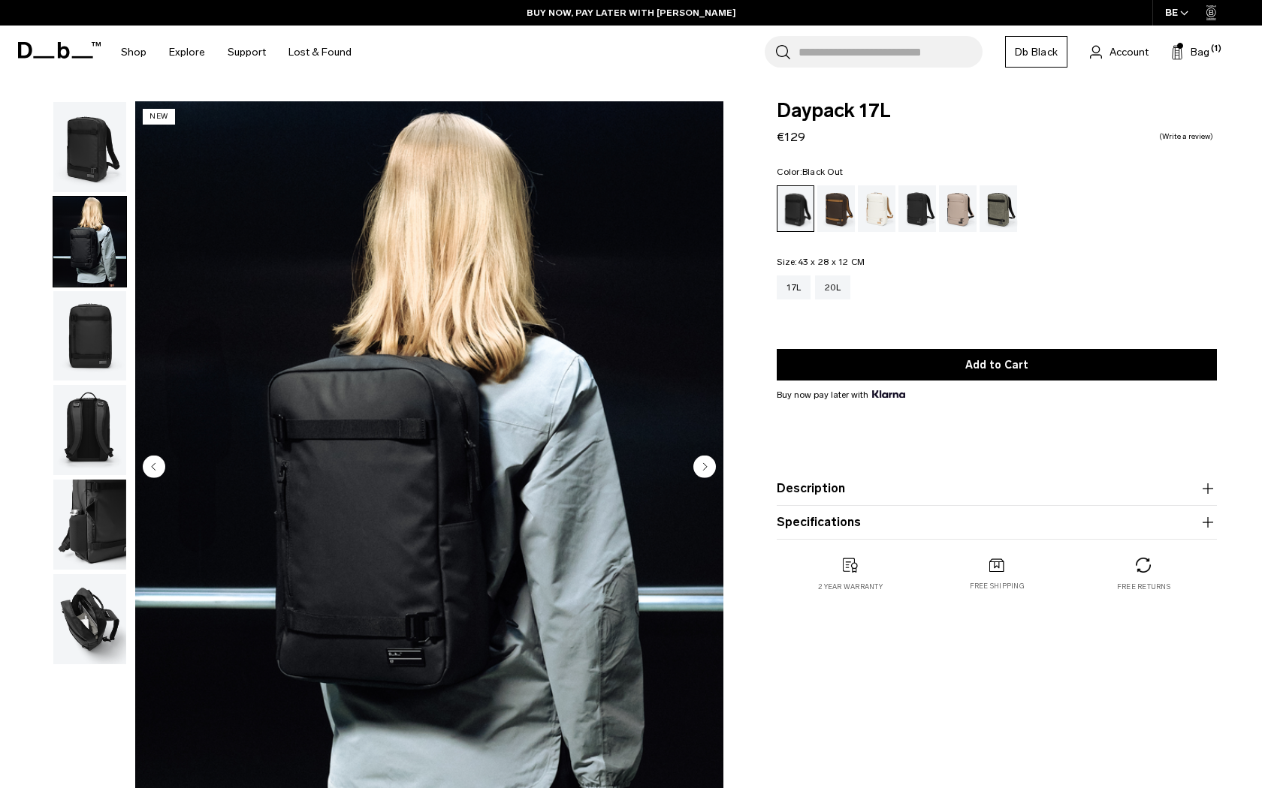
click at [116, 131] on img "button" at bounding box center [89, 147] width 73 height 90
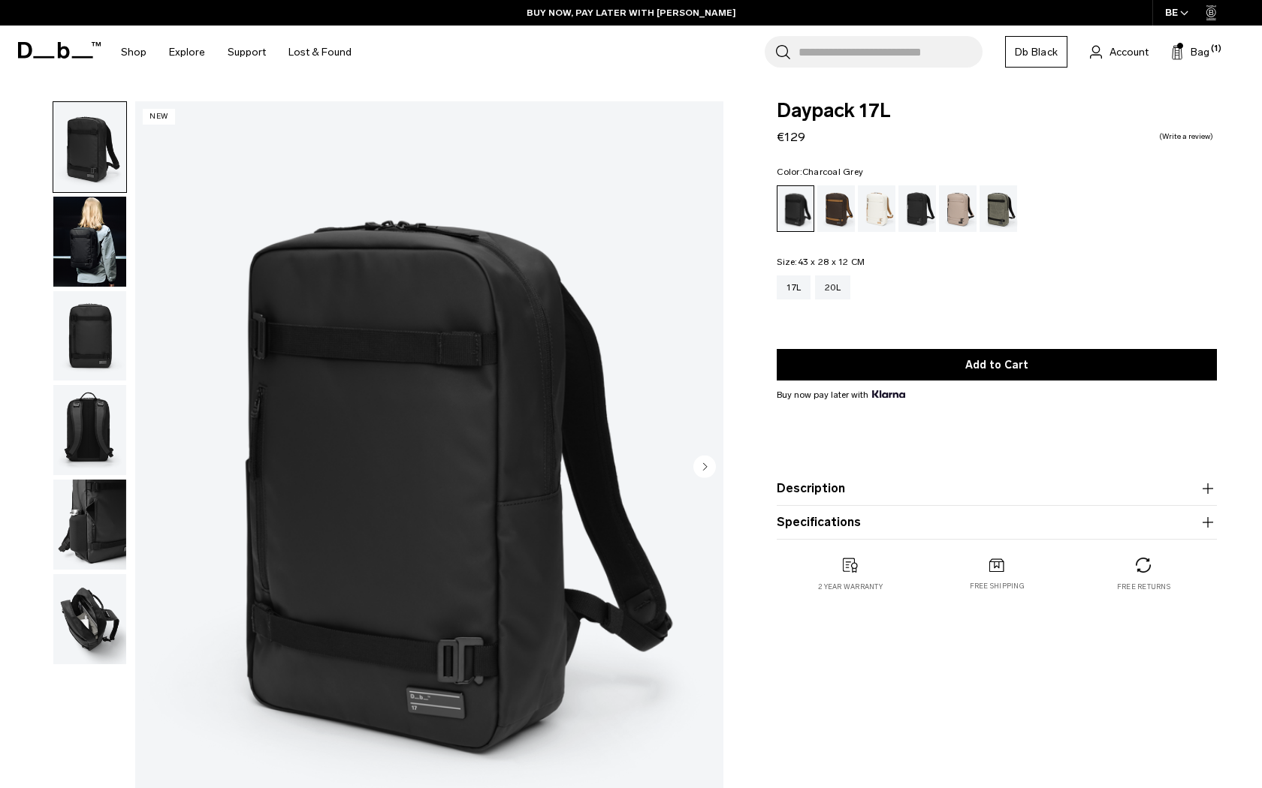
click at [918, 211] on div "Charcoal Grey" at bounding box center [917, 208] width 38 height 47
click at [71, 526] on img "button" at bounding box center [89, 525] width 73 height 90
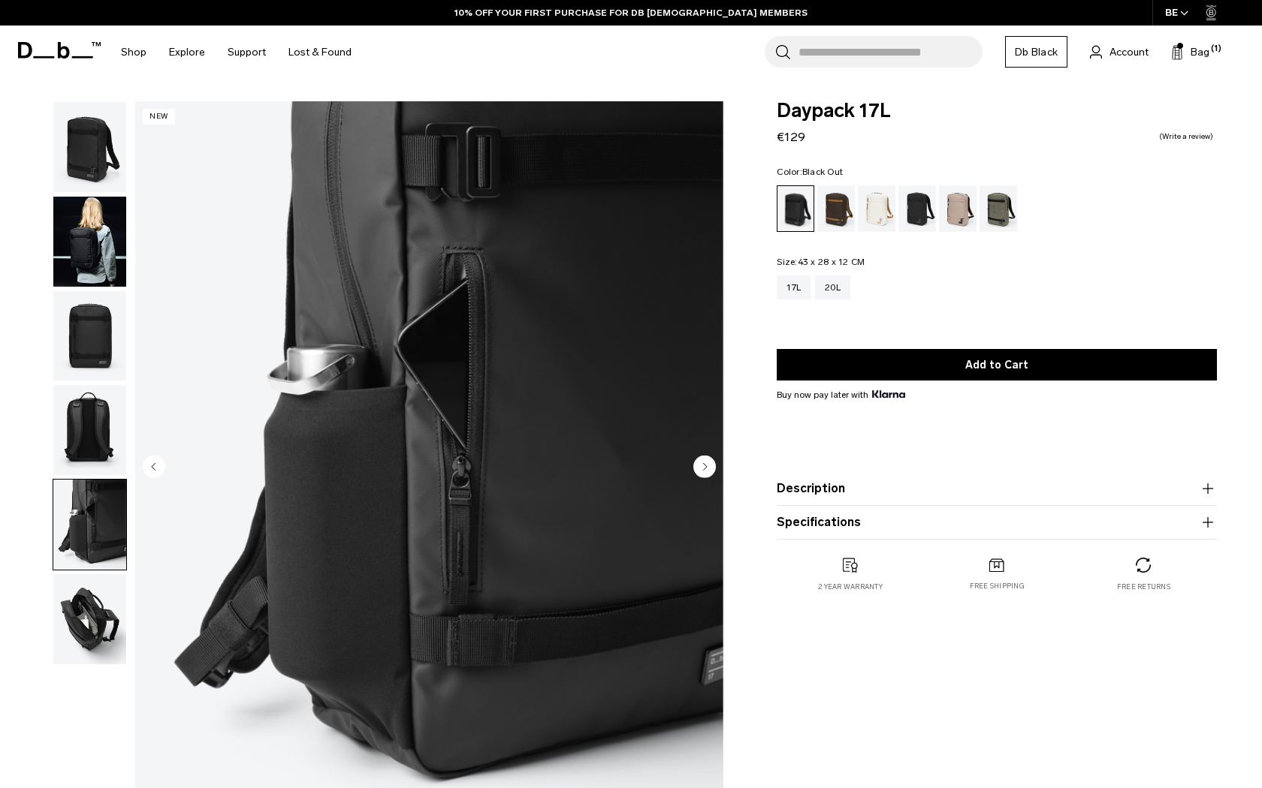
click at [67, 351] on img "button" at bounding box center [89, 336] width 73 height 90
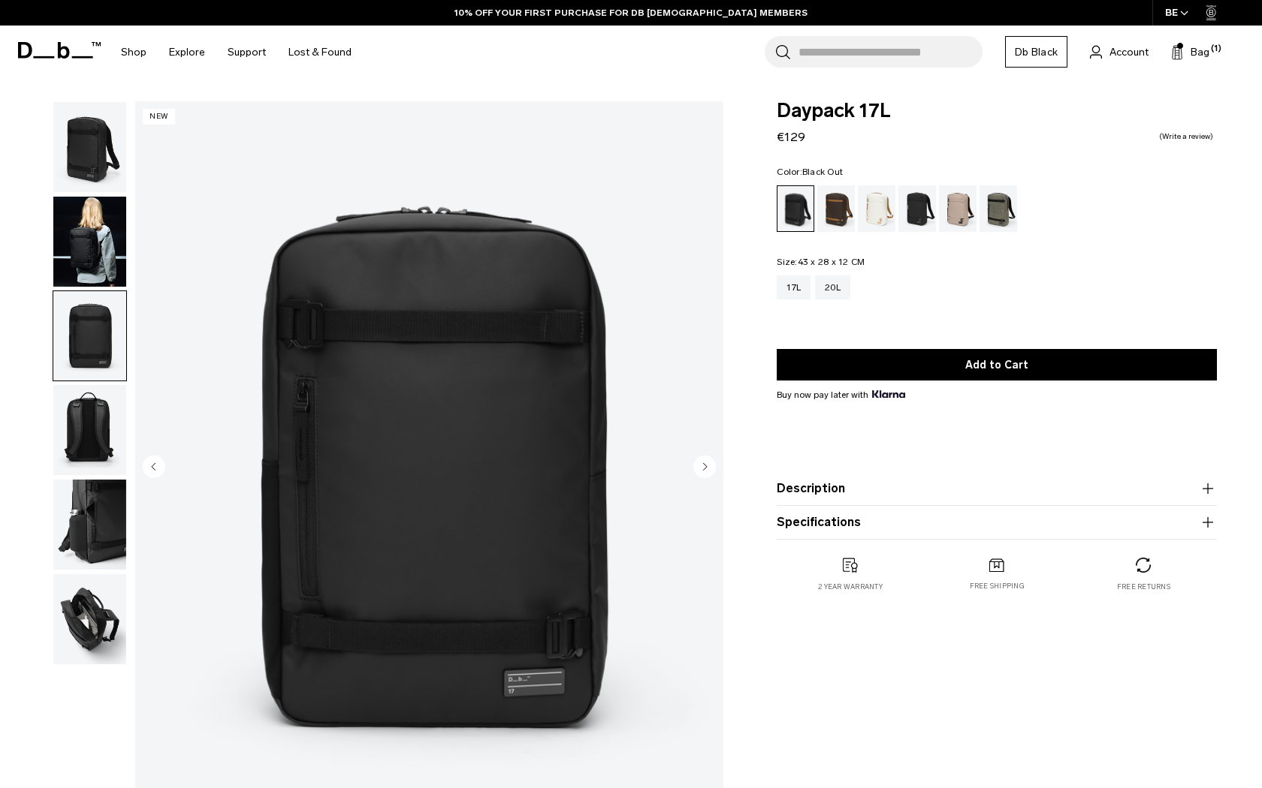
click at [97, 224] on img "button" at bounding box center [89, 242] width 73 height 90
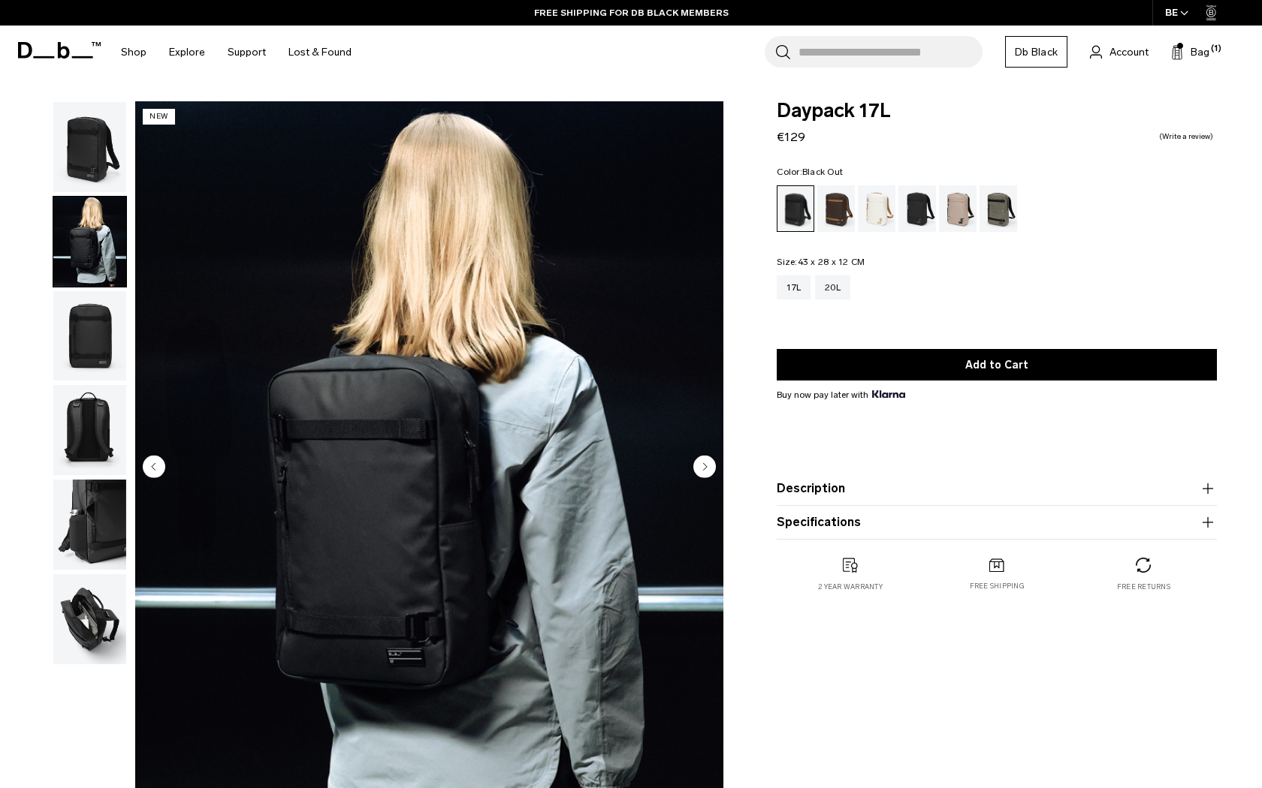
click at [115, 342] on img "button" at bounding box center [89, 336] width 73 height 90
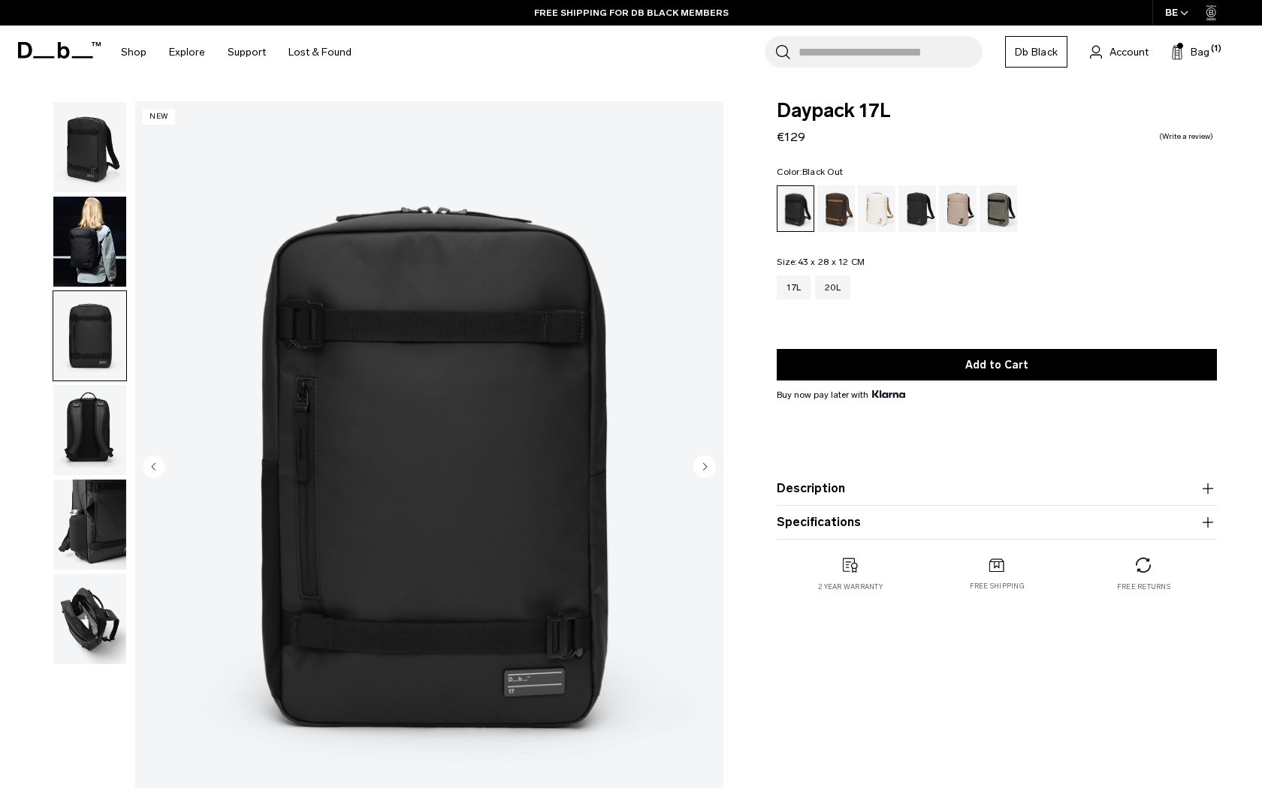
click at [92, 405] on img "button" at bounding box center [89, 430] width 73 height 90
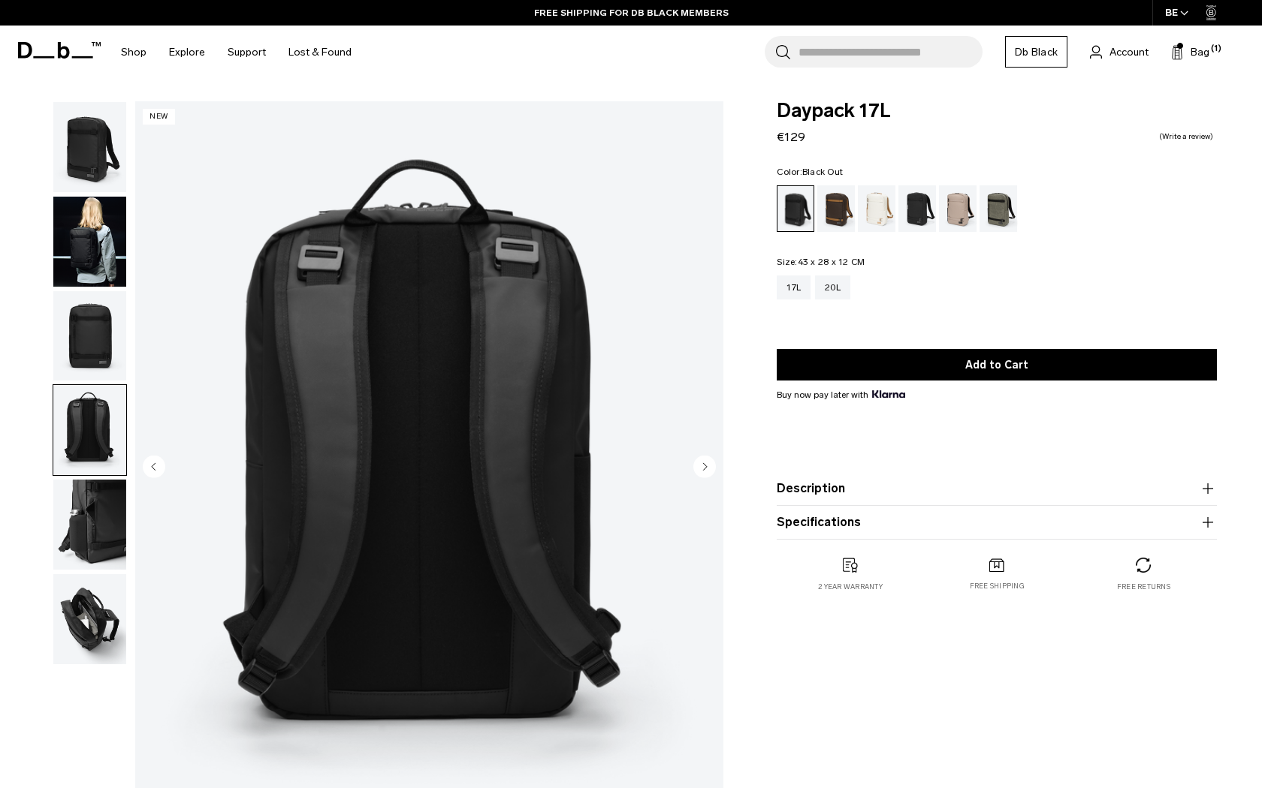
click at [70, 515] on img "button" at bounding box center [89, 525] width 73 height 90
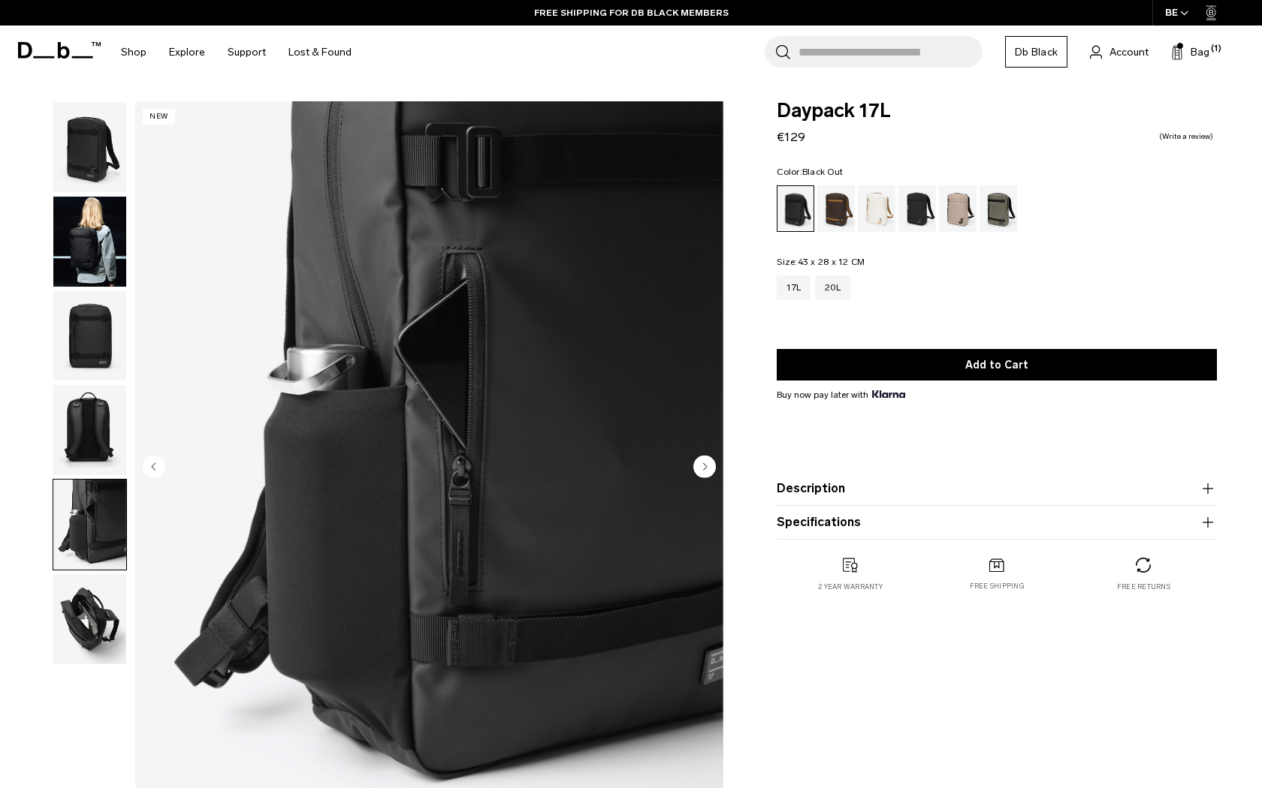
click at [77, 602] on img "button" at bounding box center [89, 619] width 73 height 90
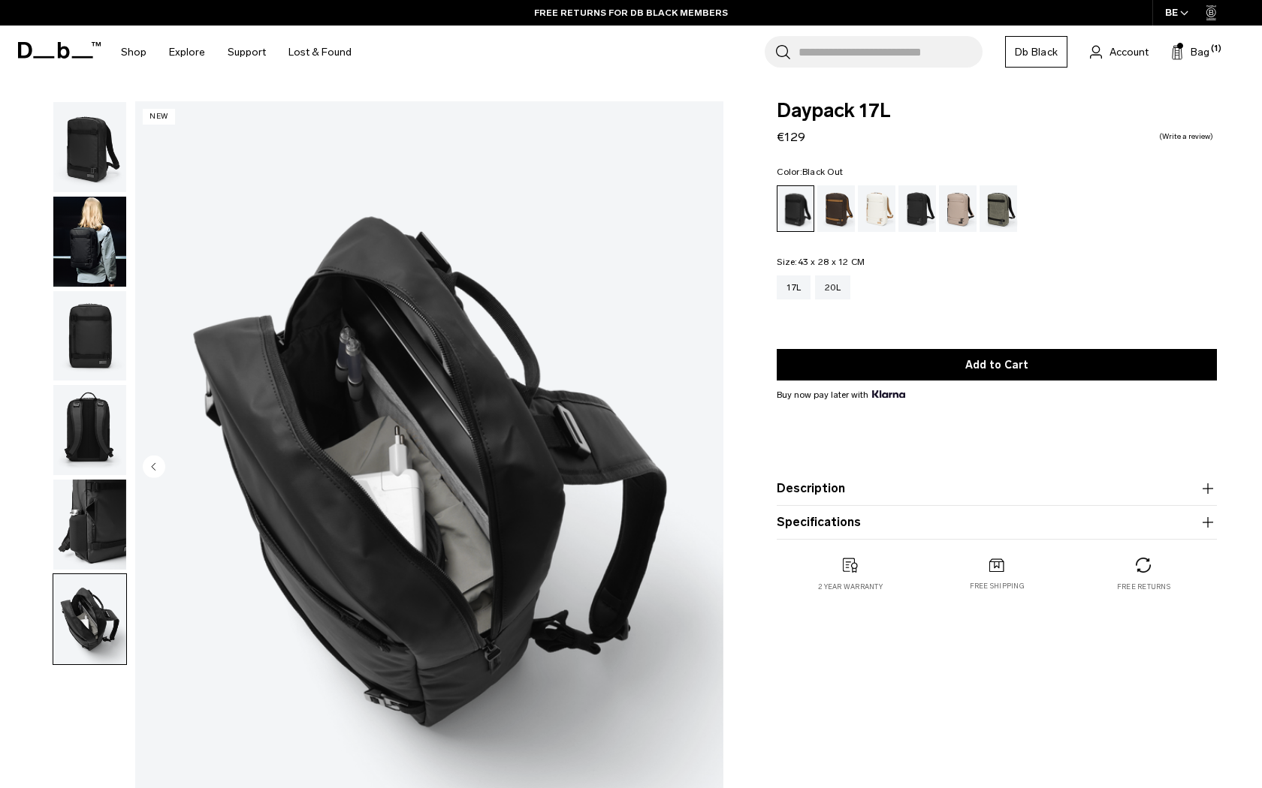
click at [81, 526] on img "button" at bounding box center [89, 525] width 73 height 90
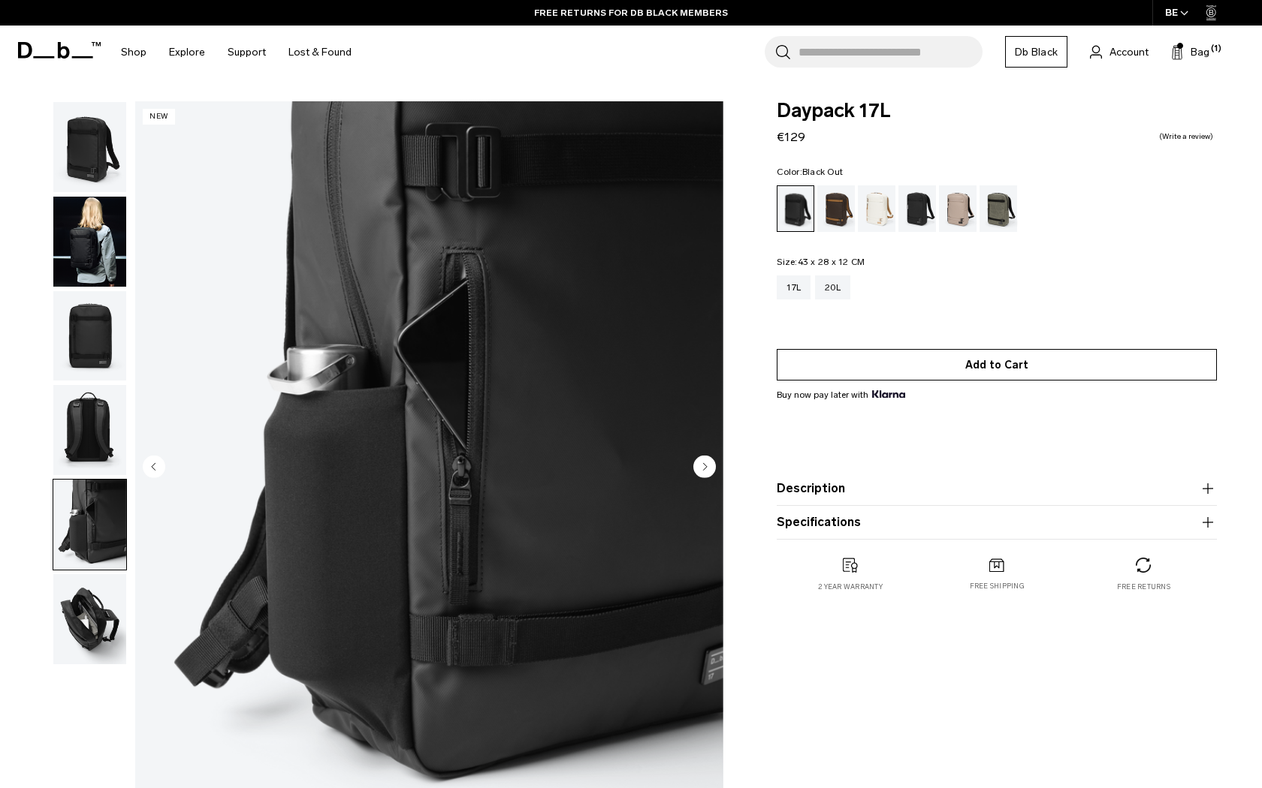
click at [1063, 375] on button "Add to Cart" at bounding box center [996, 365] width 440 height 32
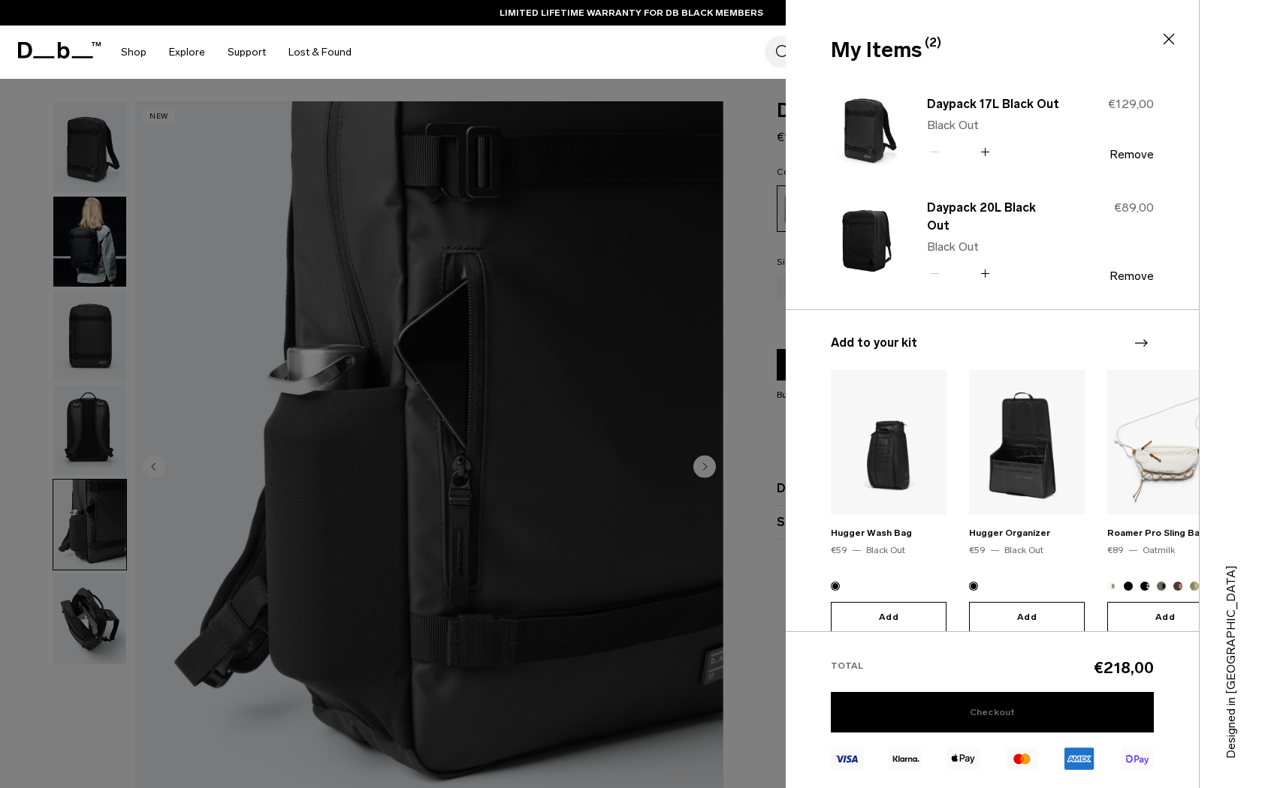
click at [962, 715] on link "Checkout" at bounding box center [992, 712] width 323 height 41
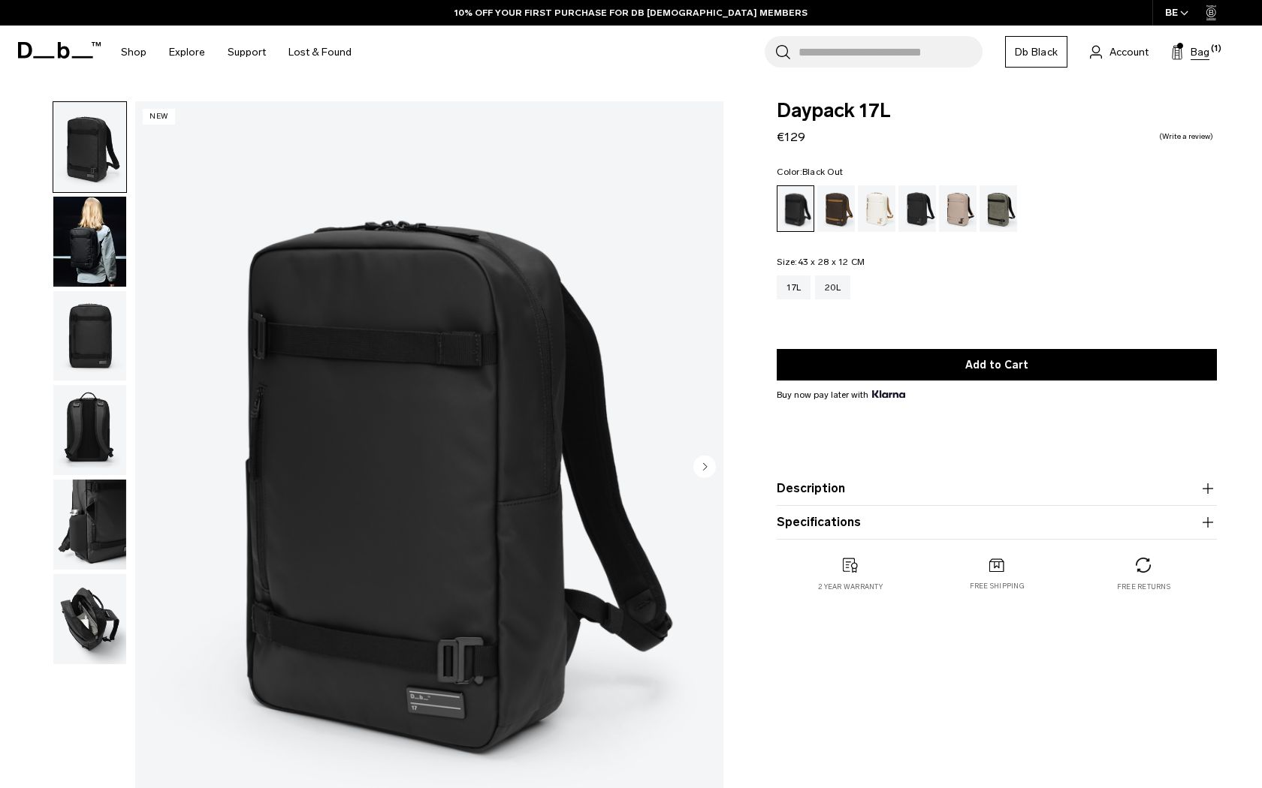
click at [1192, 50] on span "Bag" at bounding box center [1199, 52] width 19 height 16
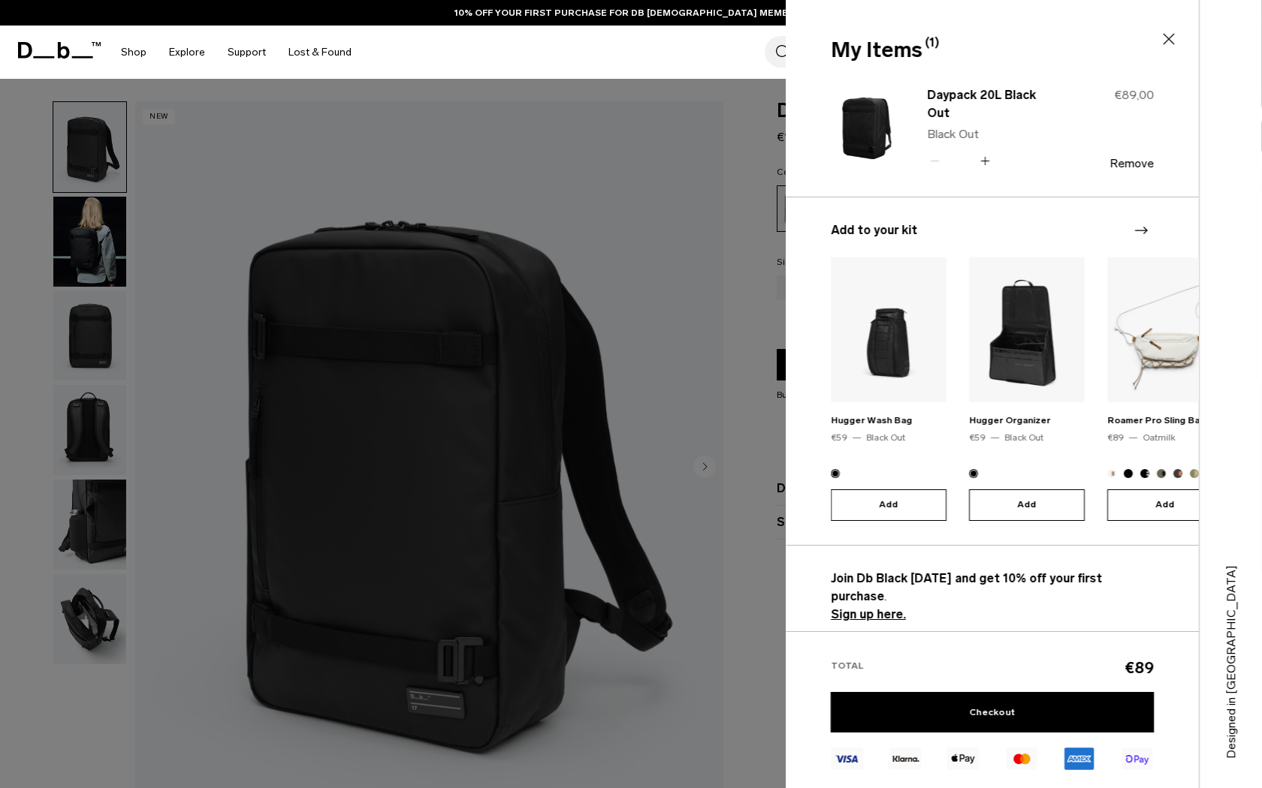
click at [1133, 162] on div "Daypack 20L Black Out Black Out Quantity - * + €89,00 Remove" at bounding box center [1028, 128] width 251 height 89
click at [1134, 157] on button "Remove" at bounding box center [1131, 164] width 44 height 14
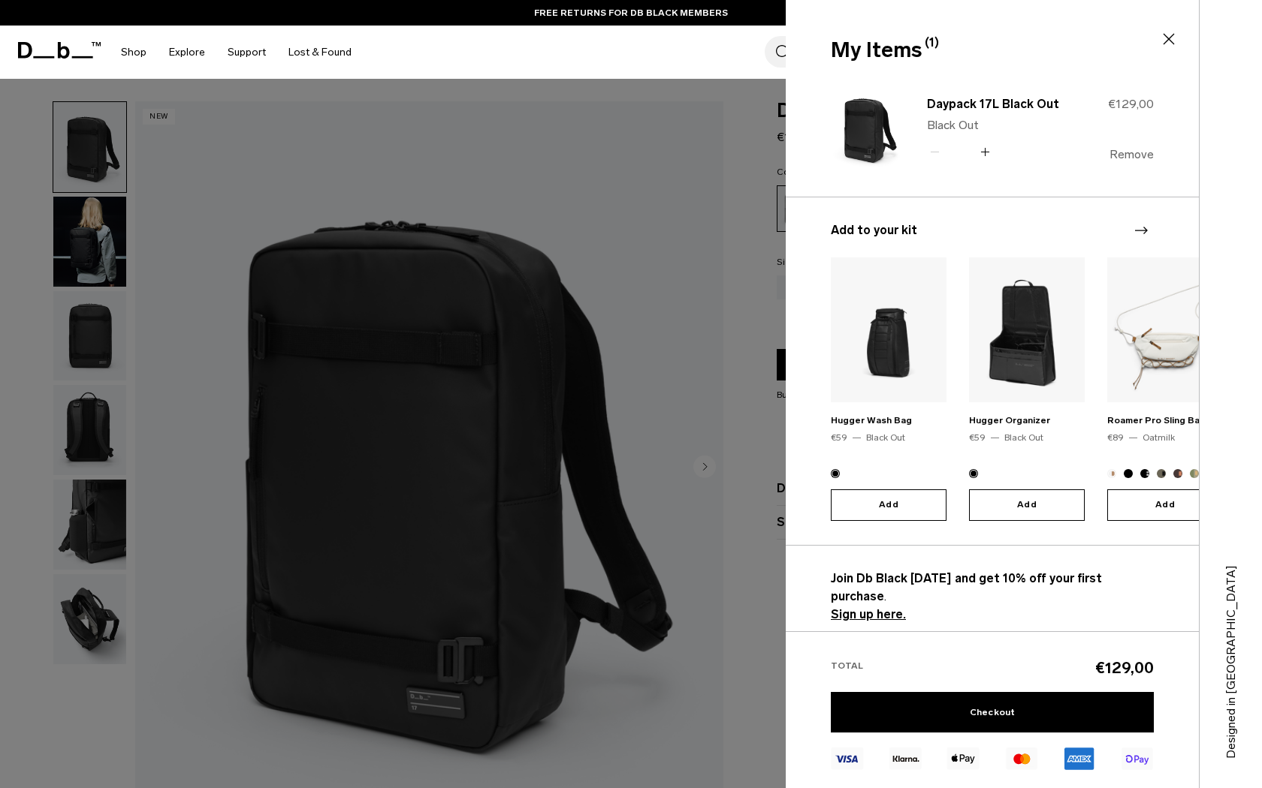
click at [1116, 154] on button "Remove" at bounding box center [1131, 155] width 44 height 14
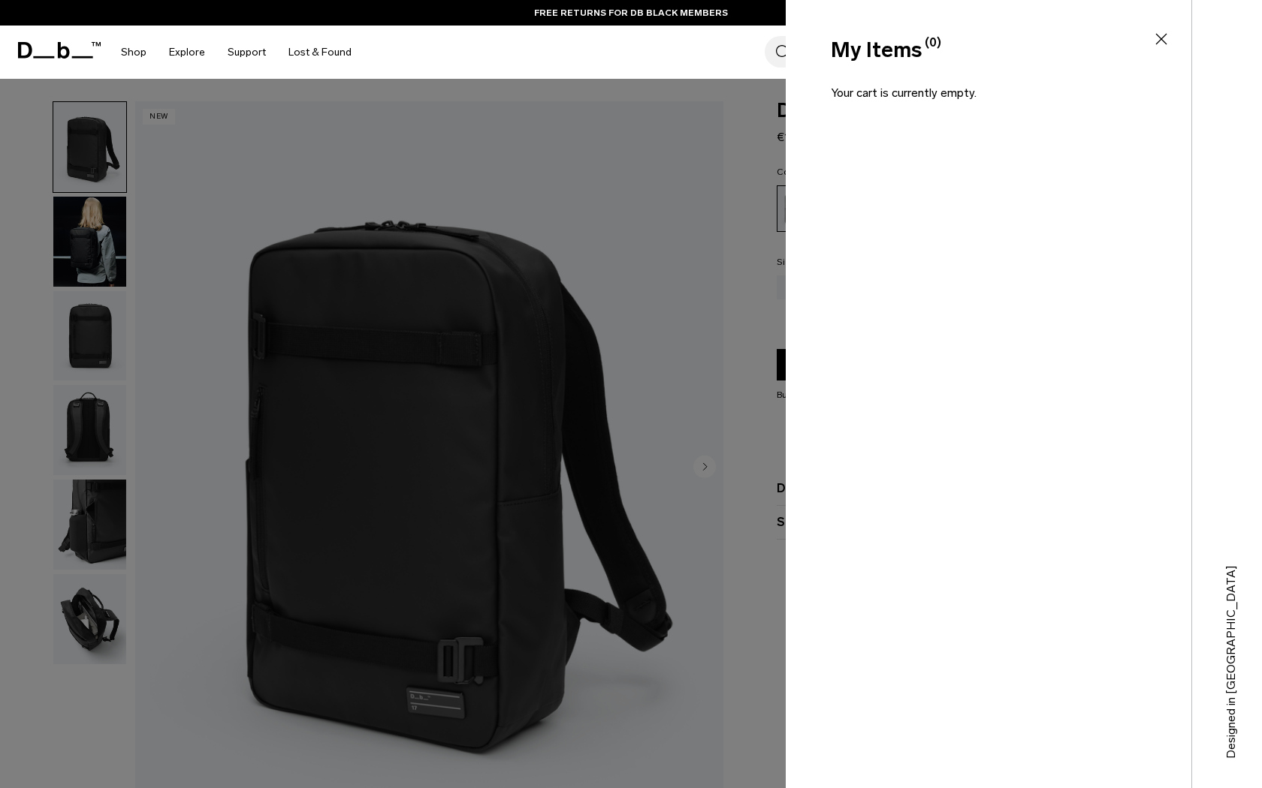
click at [1162, 35] on icon at bounding box center [1161, 39] width 18 height 18
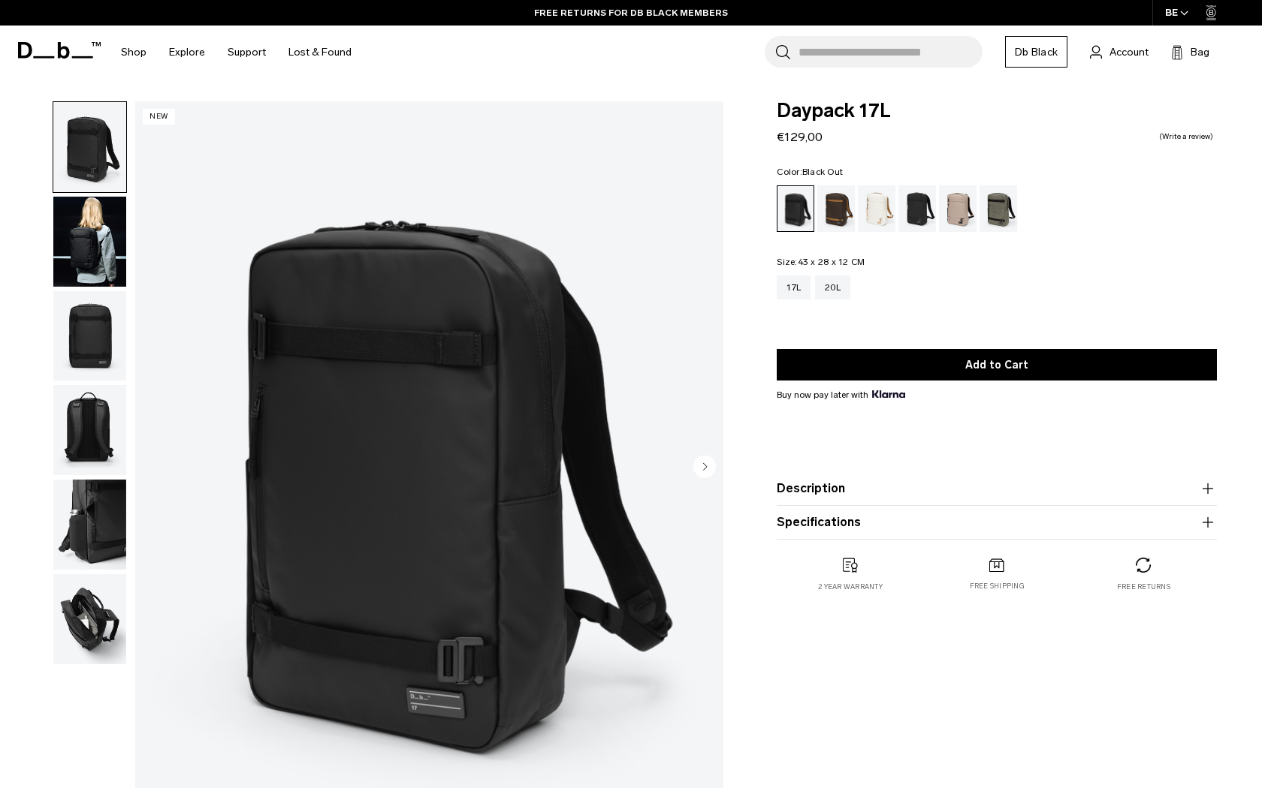
click at [99, 459] on img "button" at bounding box center [89, 430] width 73 height 90
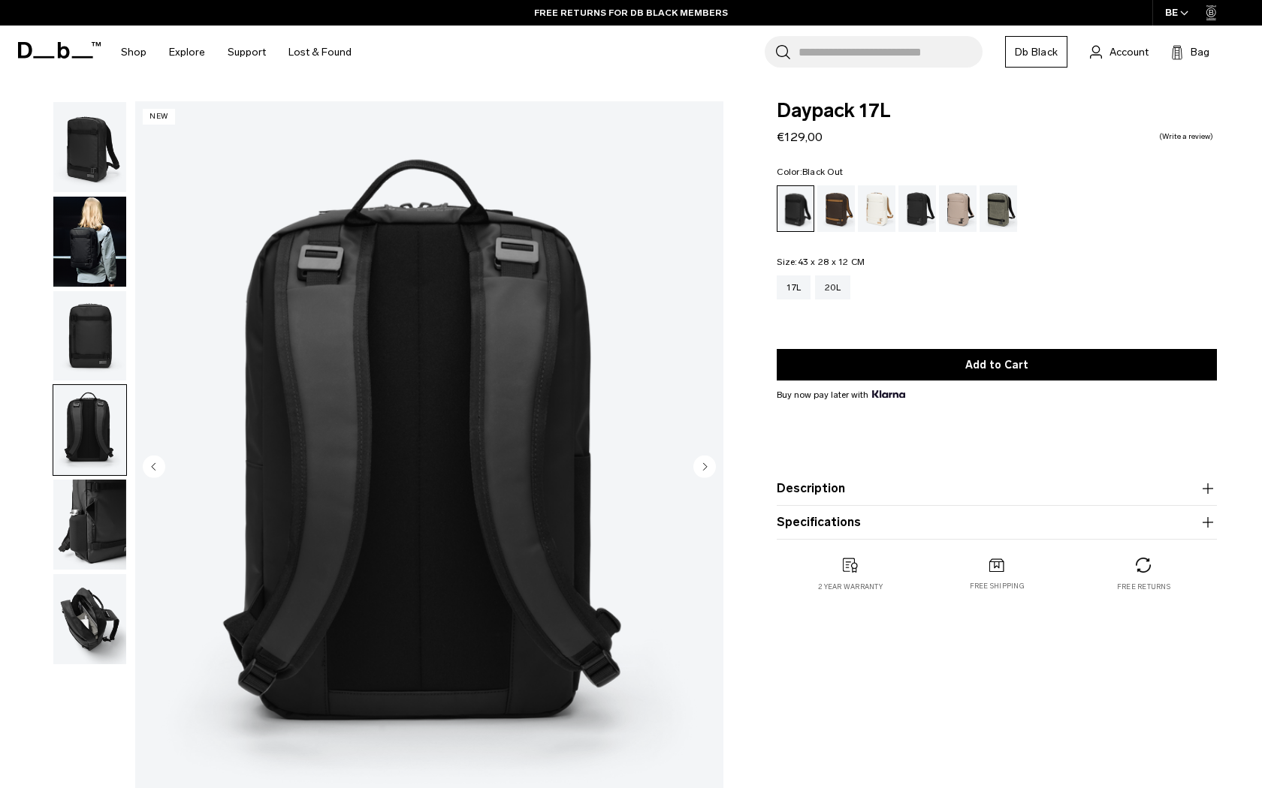
click at [83, 540] on img "button" at bounding box center [89, 525] width 73 height 90
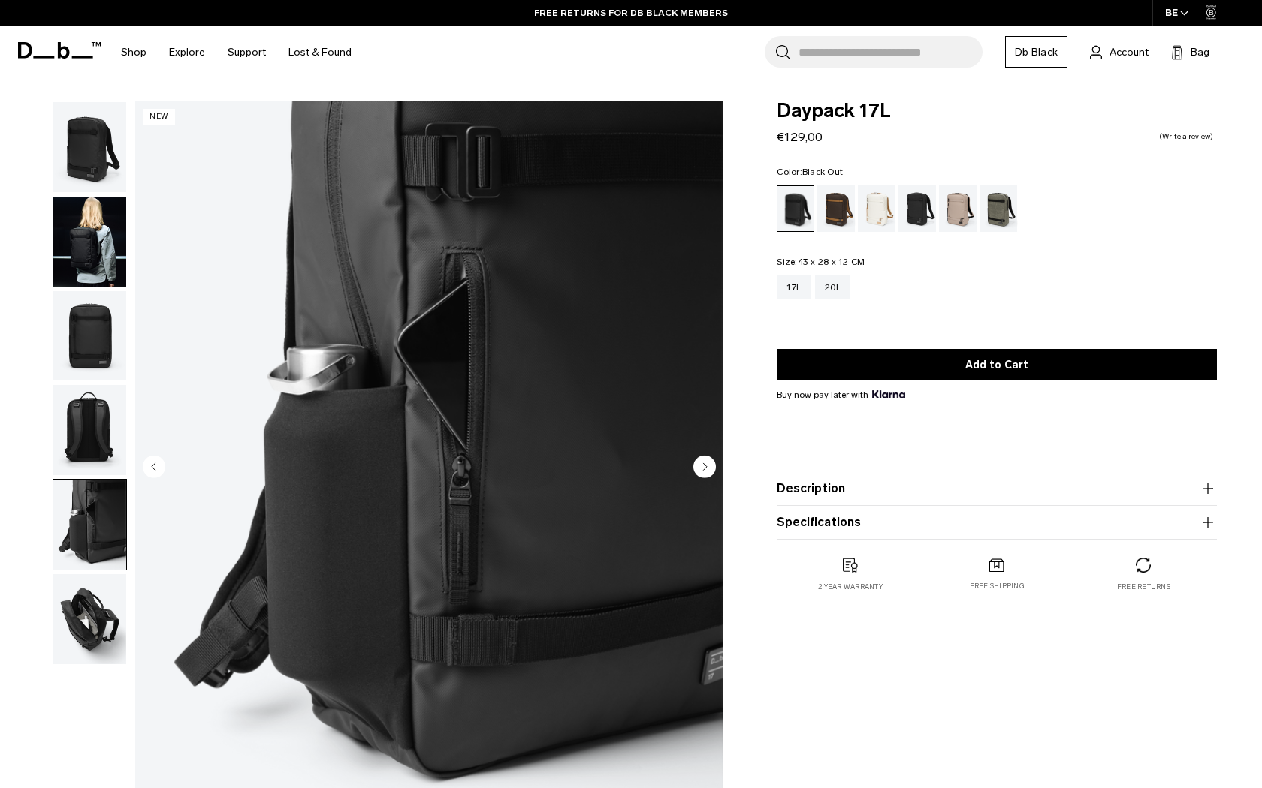
click at [84, 481] on img "button" at bounding box center [89, 525] width 73 height 90
click at [84, 393] on img "button" at bounding box center [89, 430] width 73 height 90
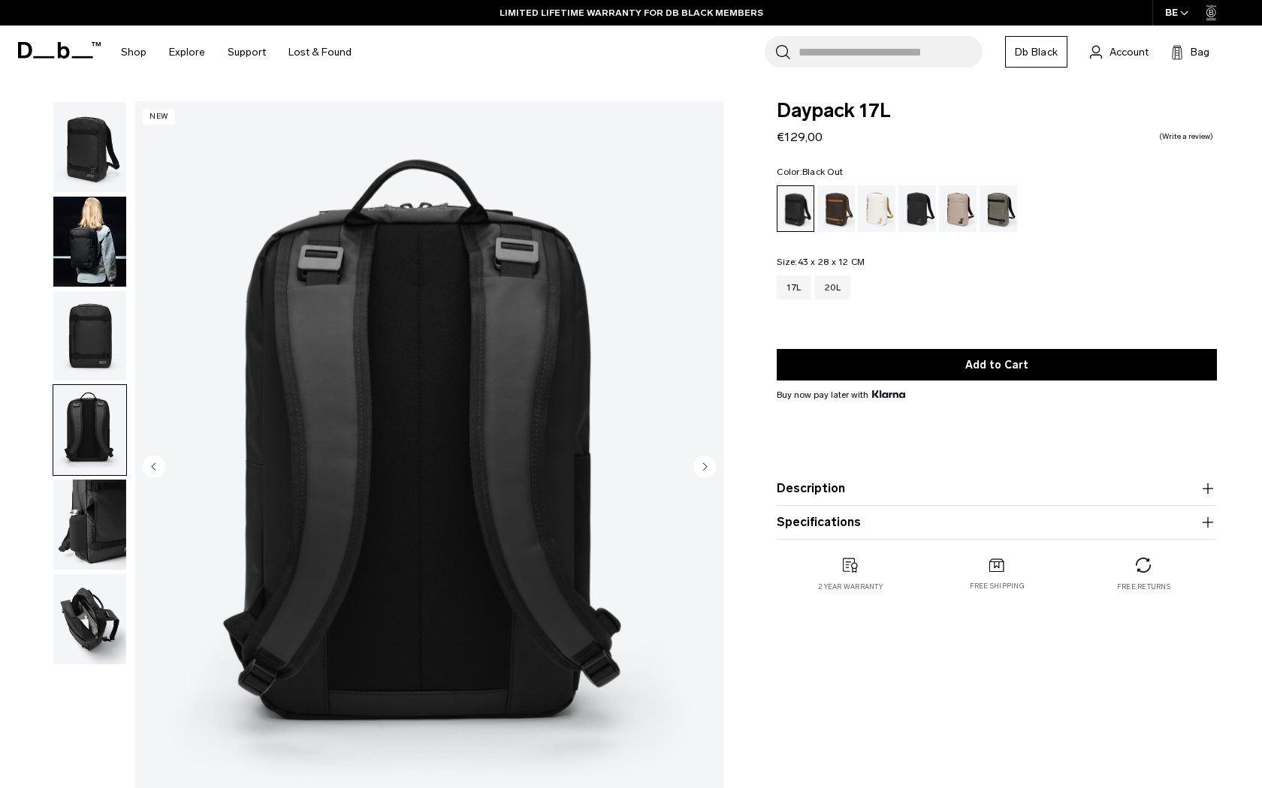
click at [87, 336] on img "button" at bounding box center [89, 336] width 73 height 90
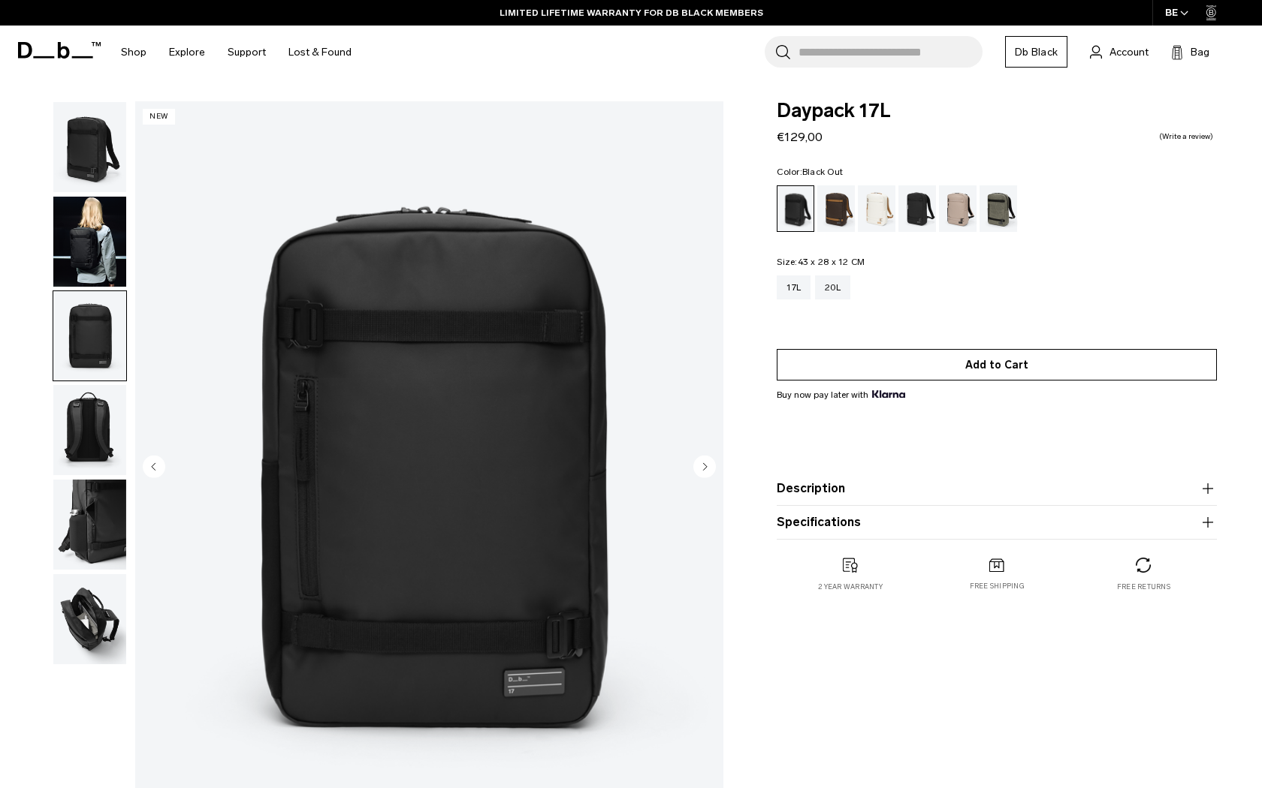
click at [956, 376] on button "Add to Cart" at bounding box center [996, 365] width 440 height 32
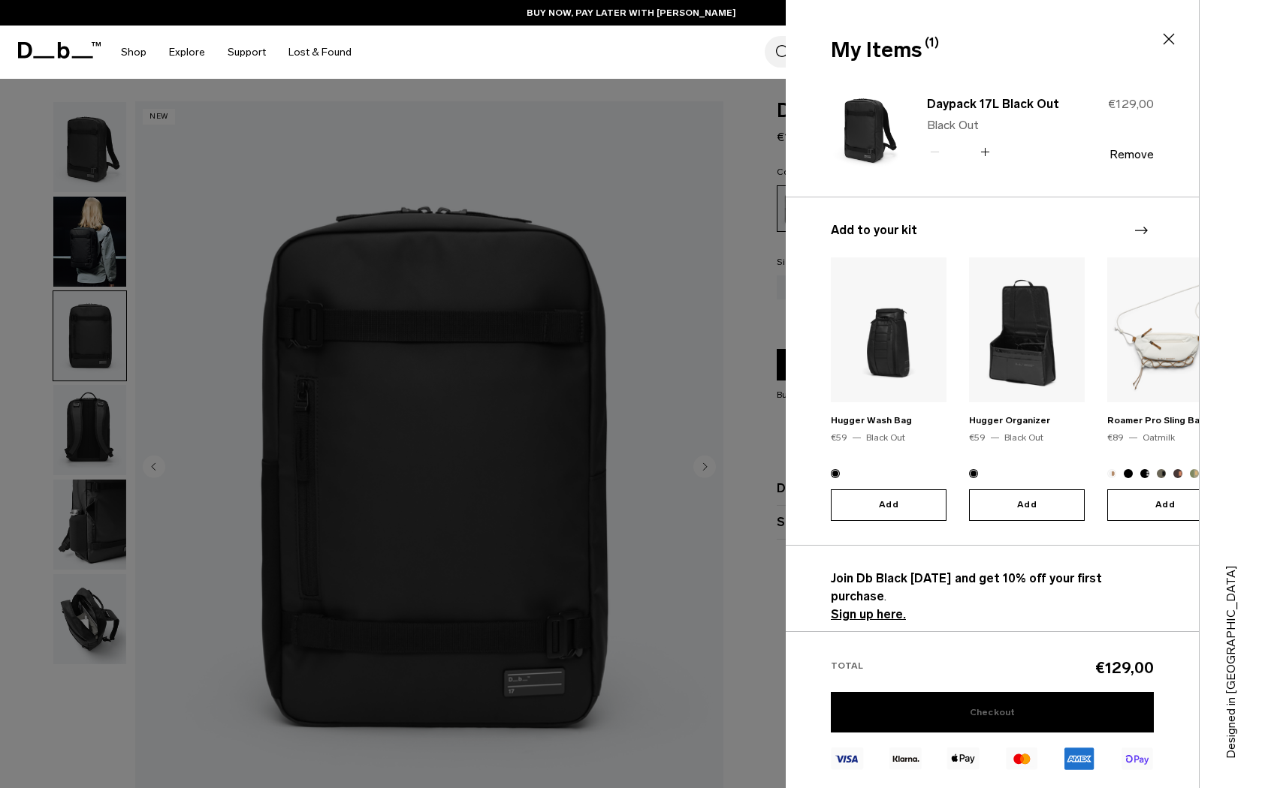
click at [959, 708] on link "Checkout" at bounding box center [992, 712] width 323 height 41
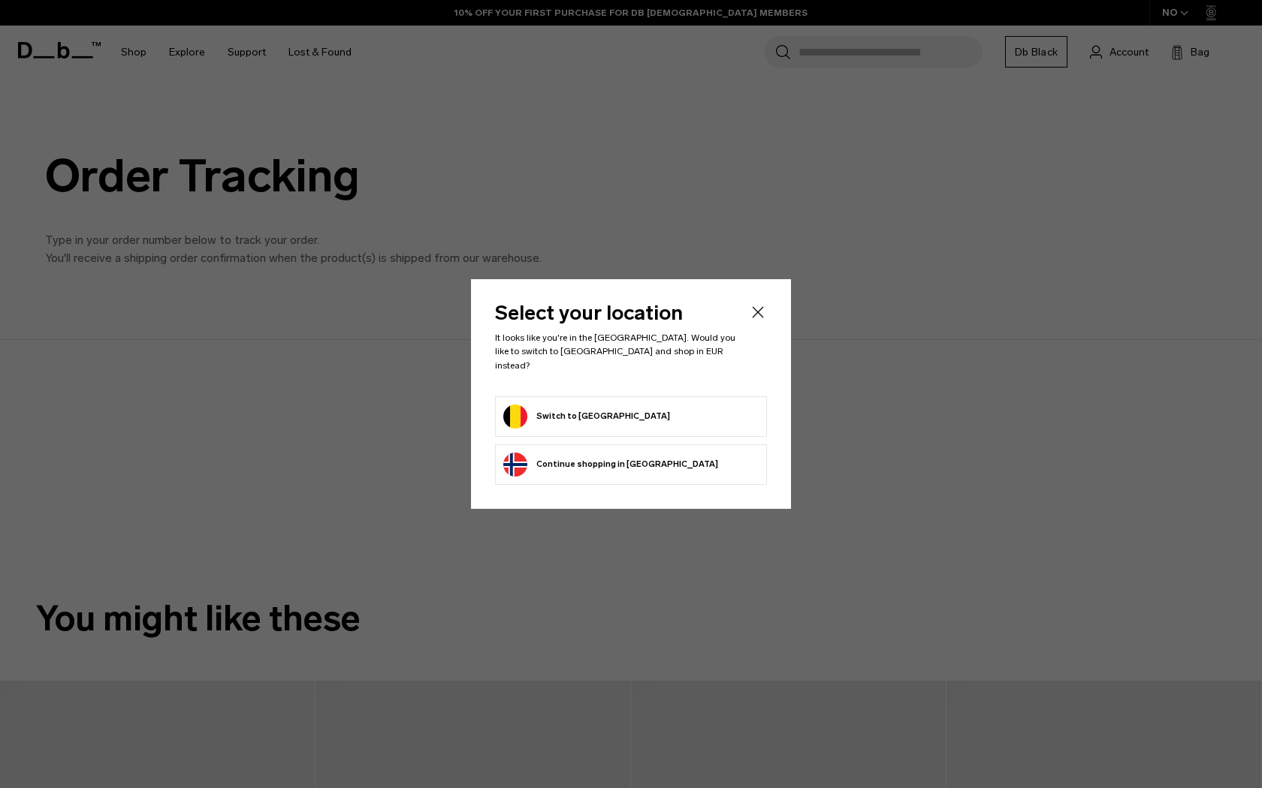
click at [637, 412] on form "Switch to [GEOGRAPHIC_DATA]" at bounding box center [630, 417] width 255 height 24
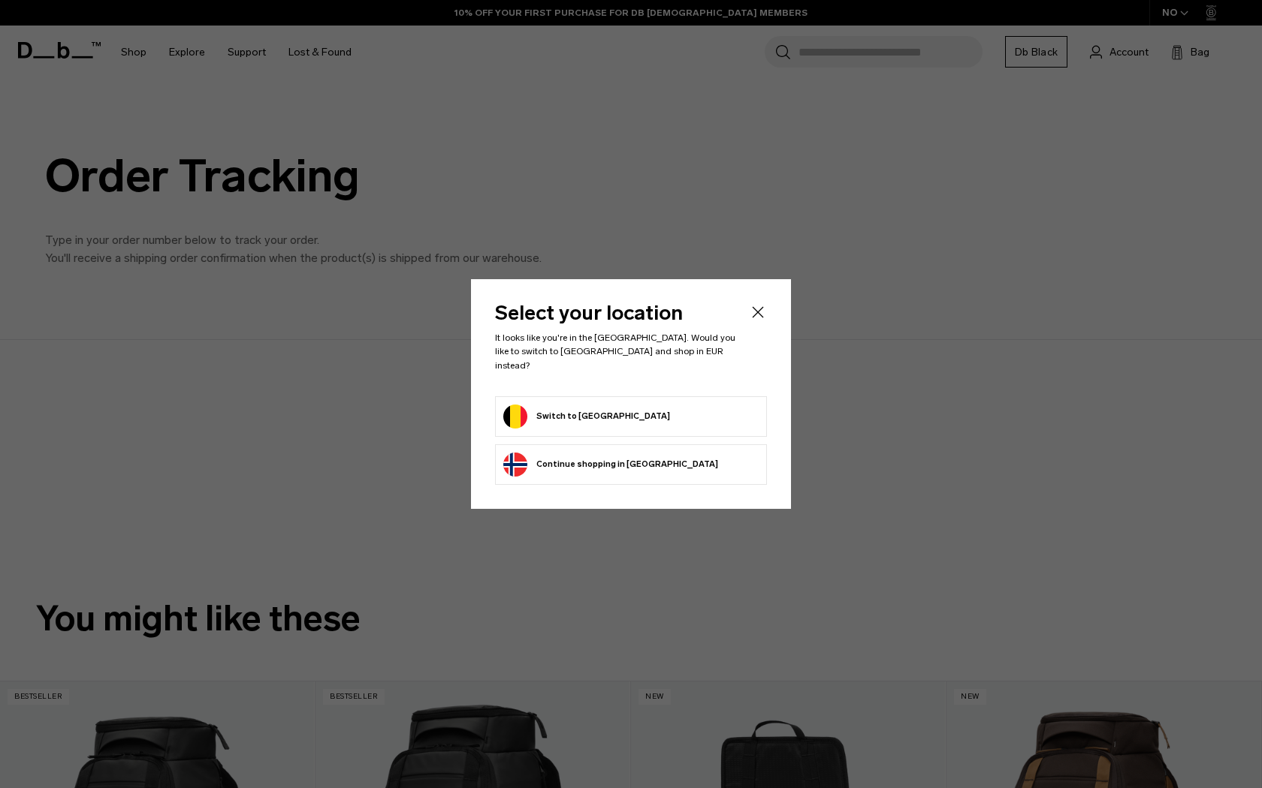
click at [637, 415] on form "Switch to [GEOGRAPHIC_DATA]" at bounding box center [630, 417] width 255 height 24
click at [600, 411] on button "Switch to [GEOGRAPHIC_DATA]" at bounding box center [586, 417] width 167 height 24
click at [597, 418] on button "Switch to [GEOGRAPHIC_DATA]" at bounding box center [586, 417] width 167 height 24
click at [589, 405] on button "Switch to [GEOGRAPHIC_DATA]" at bounding box center [586, 417] width 167 height 24
